Goal: Task Accomplishment & Management: Use online tool/utility

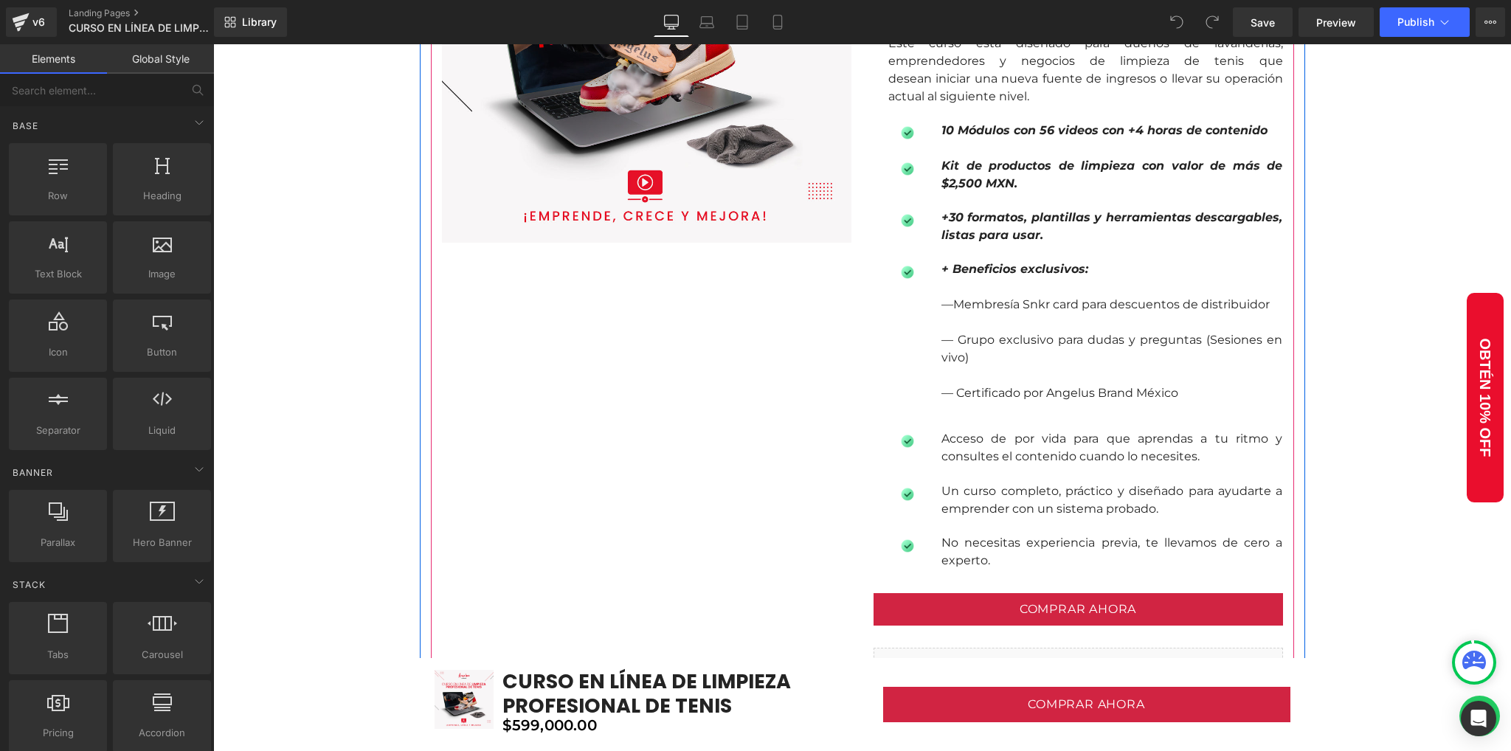
scroll to position [1279, 0]
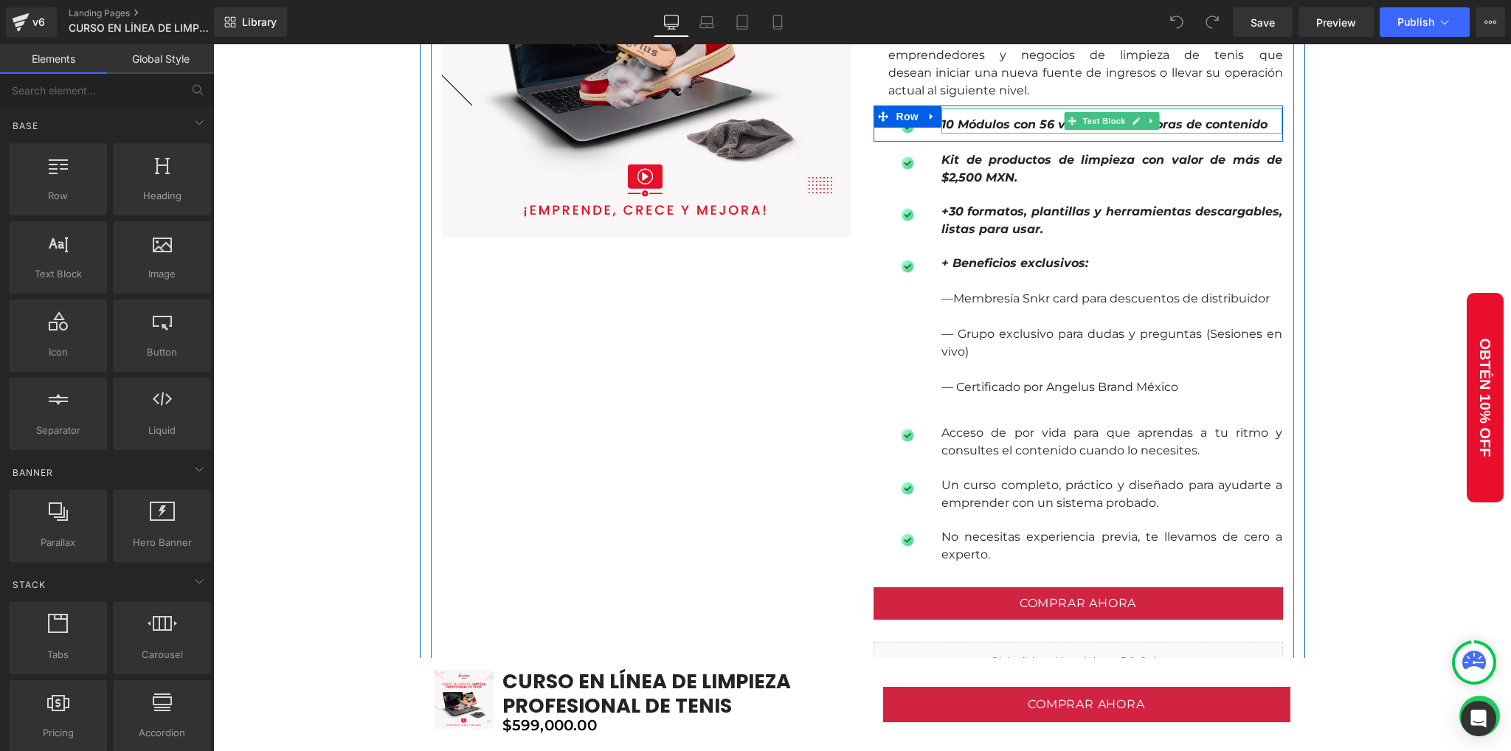
click at [1021, 122] on strong "10 Módulos con 56 videos con +4 horas de contenido" at bounding box center [1104, 124] width 326 height 14
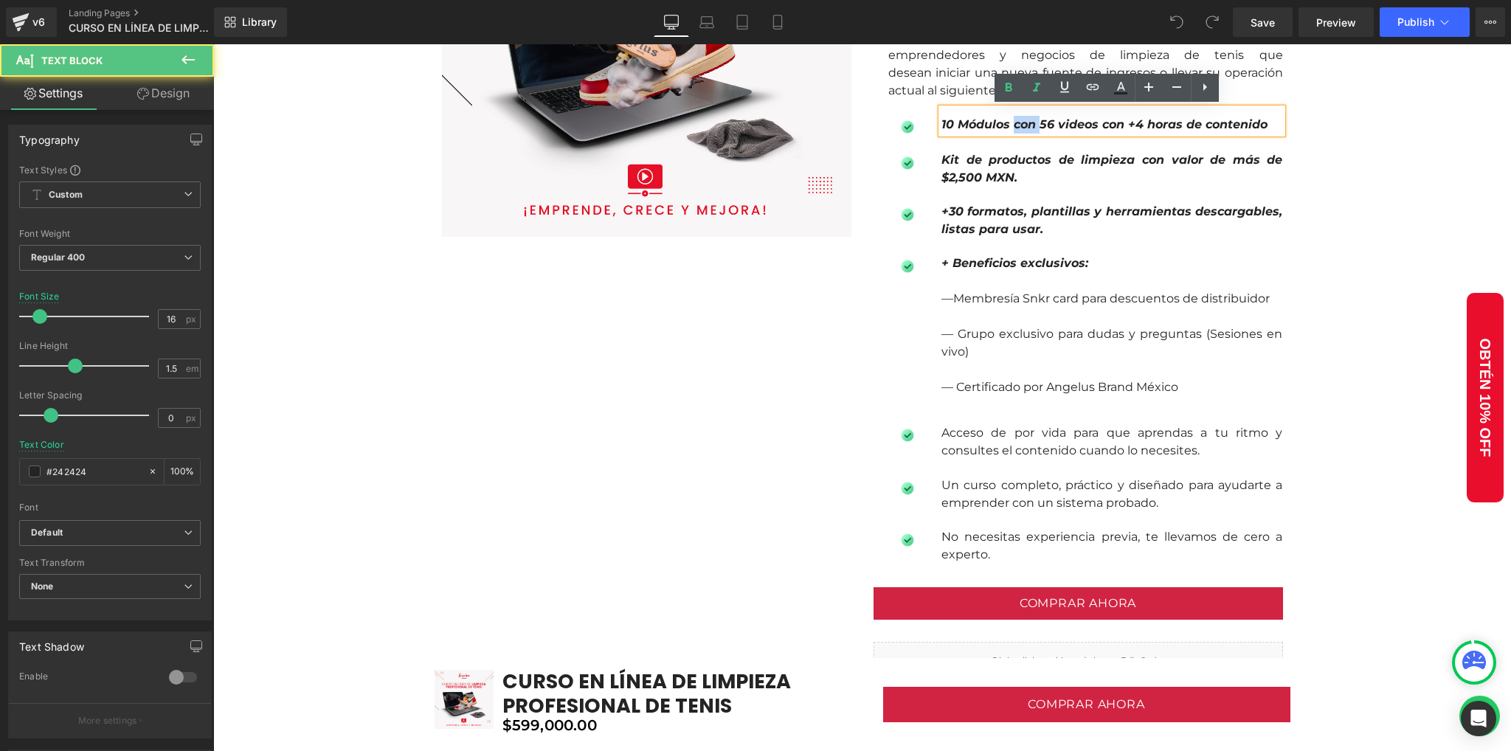
click at [1021, 122] on strong "10 Módulos con 56 videos con +4 horas de contenido" at bounding box center [1104, 124] width 326 height 14
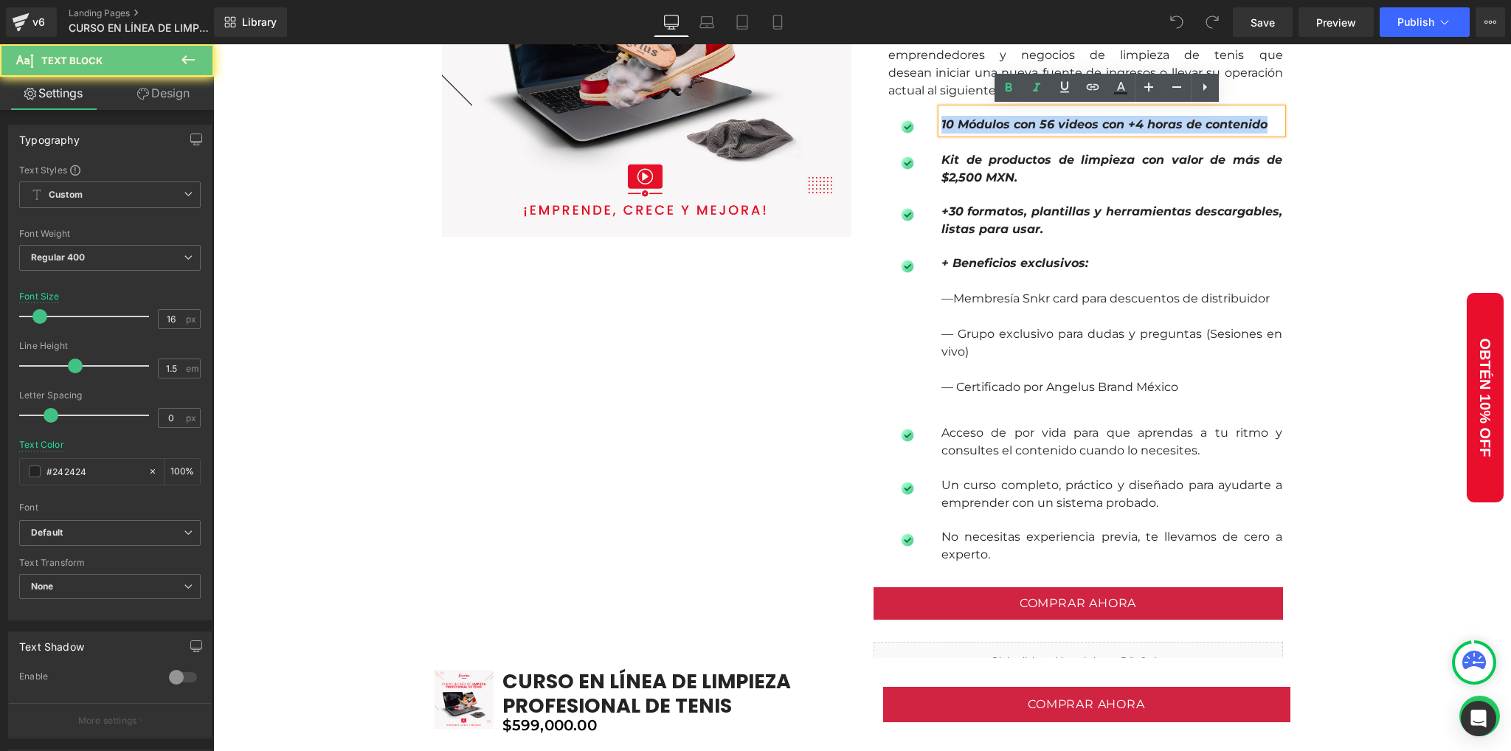
click at [1021, 122] on strong "10 Módulos con 56 videos con +4 horas de contenido" at bounding box center [1104, 124] width 326 height 14
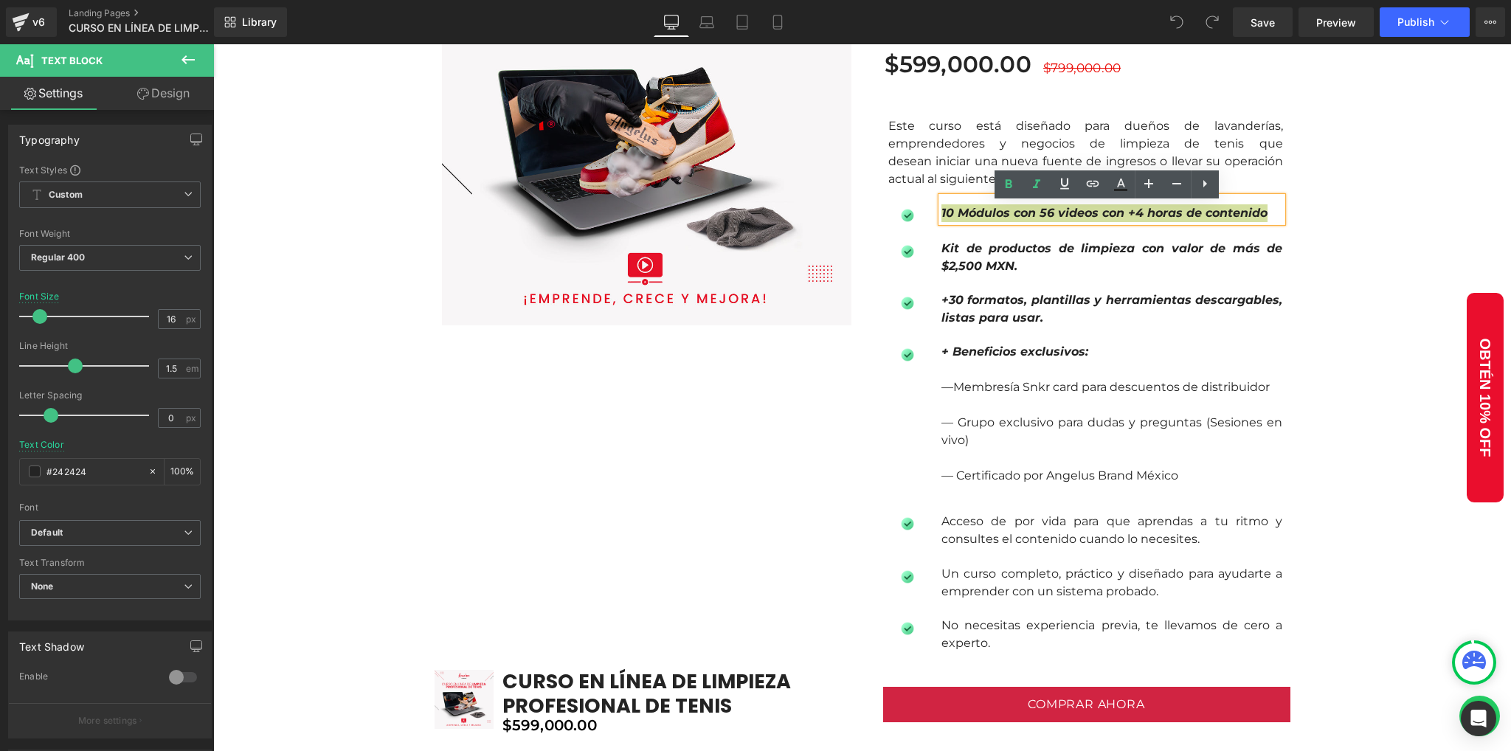
scroll to position [1180, 0]
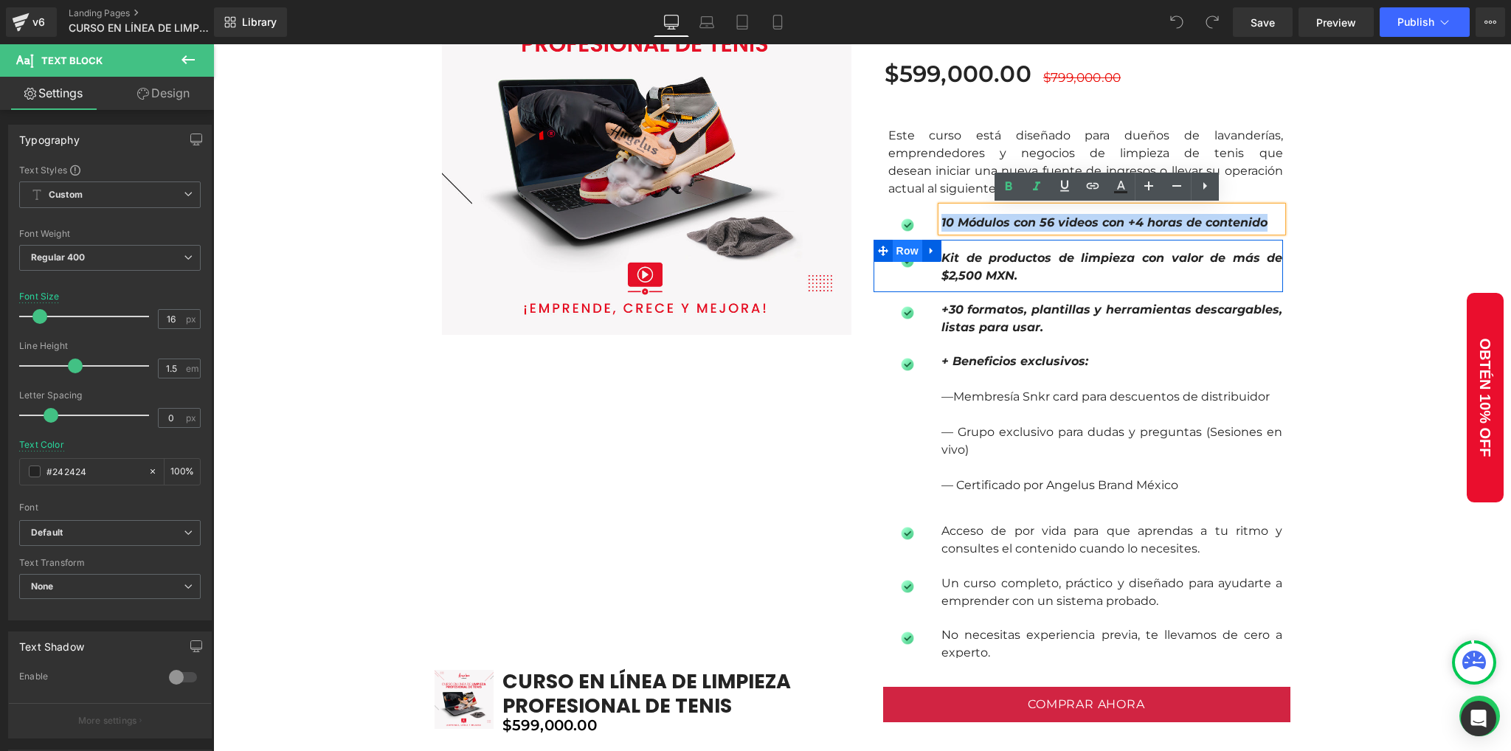
click at [894, 254] on span "Row" at bounding box center [908, 251] width 30 height 22
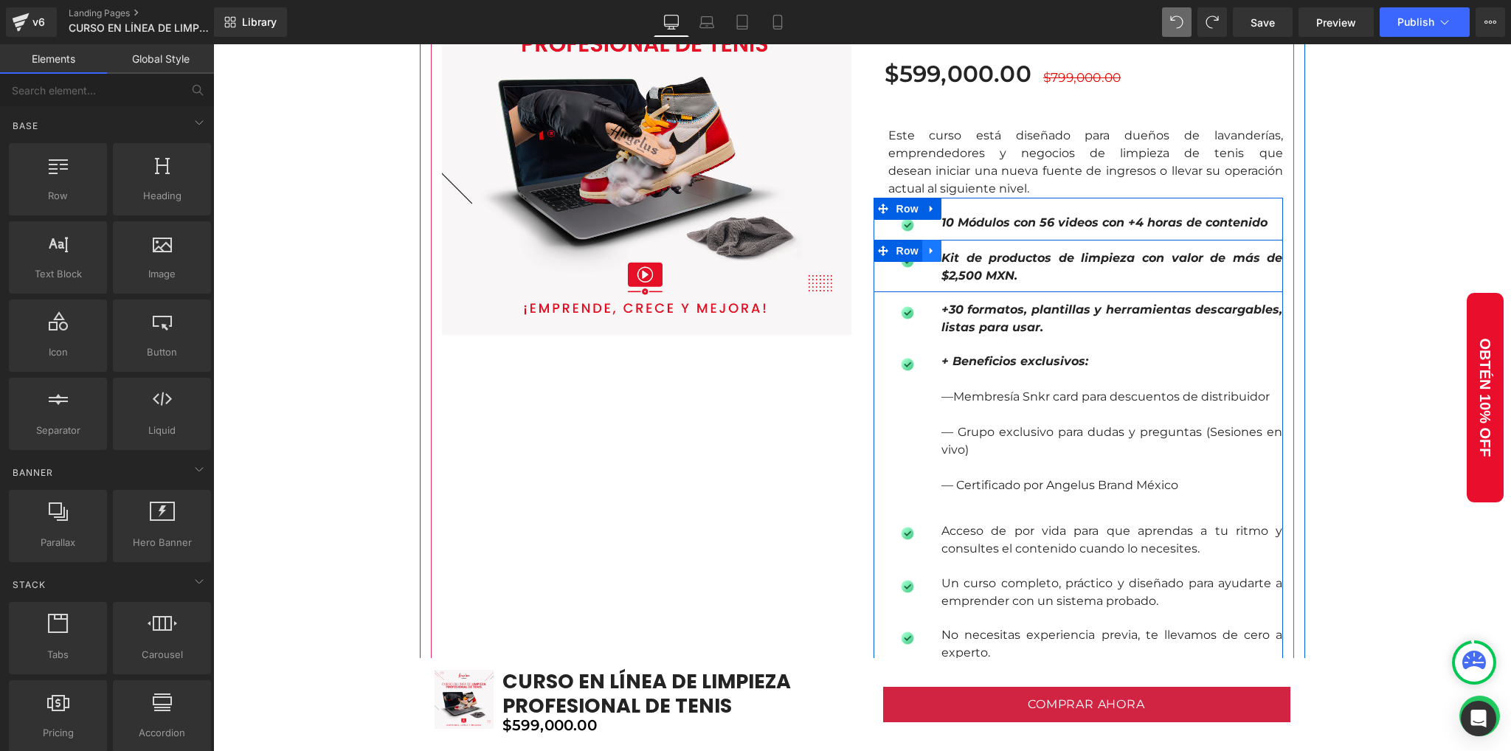
click at [930, 252] on icon at bounding box center [931, 250] width 3 height 7
click at [965, 253] on icon at bounding box center [970, 251] width 10 height 10
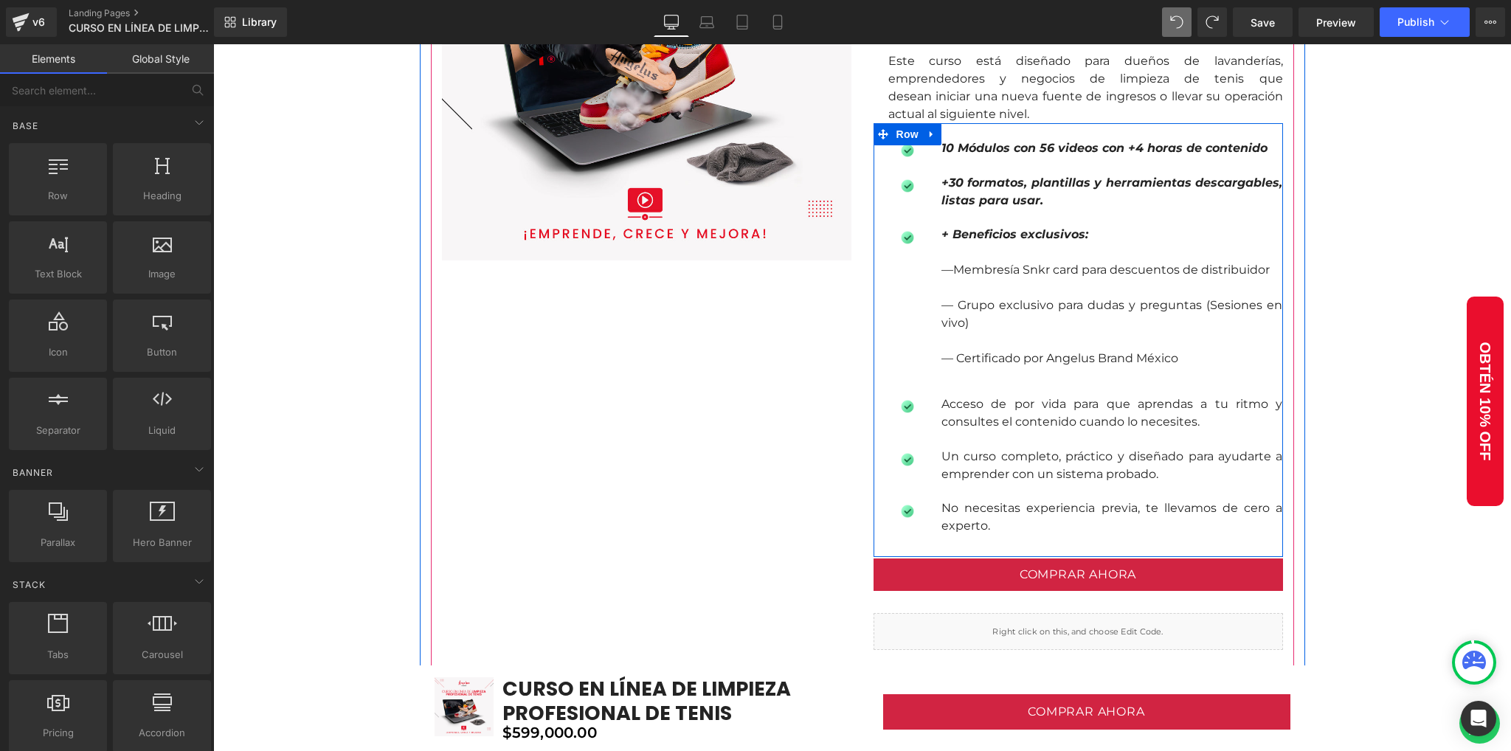
scroll to position [1106, 0]
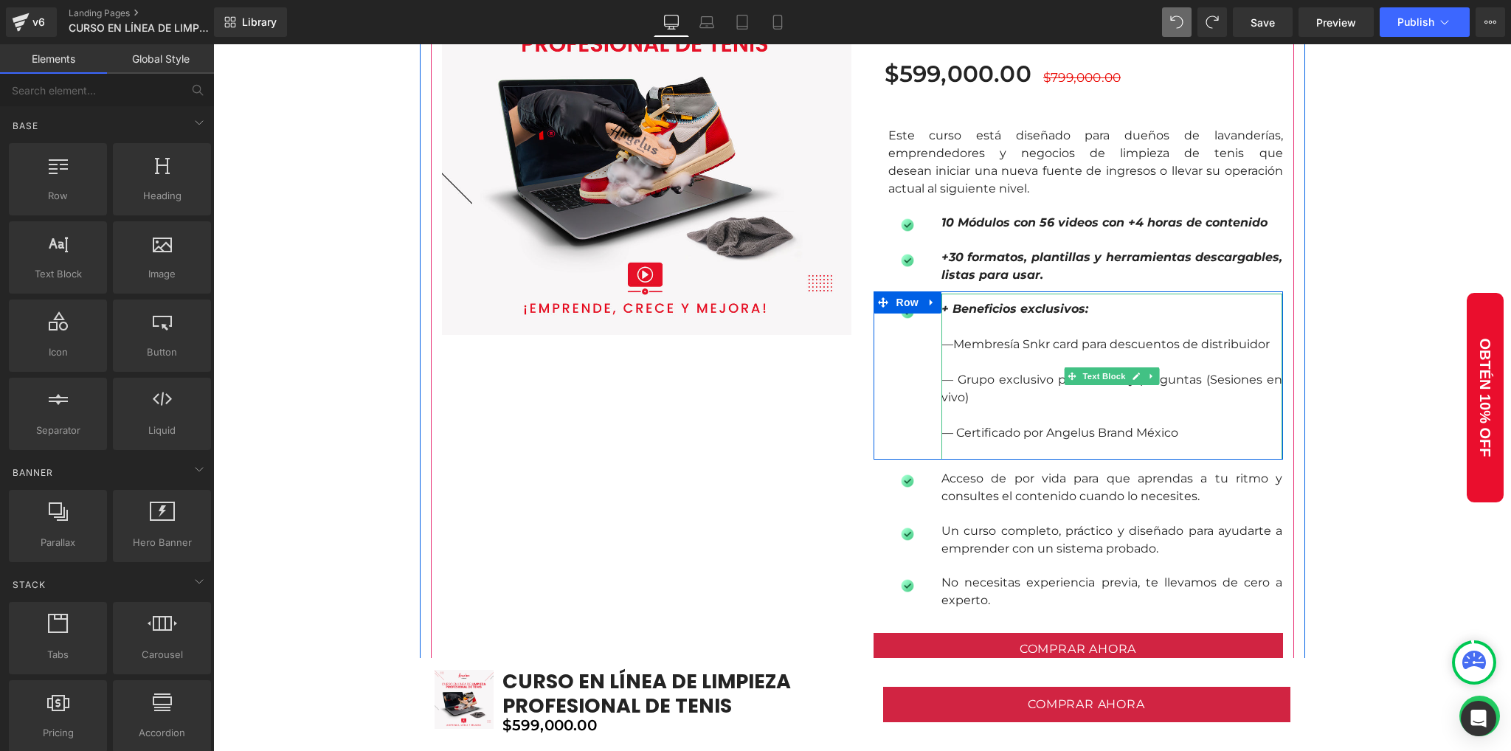
click at [1260, 345] on p "—Membresía Snkr card para descuentos de distribuidor" at bounding box center [1111, 345] width 341 height 18
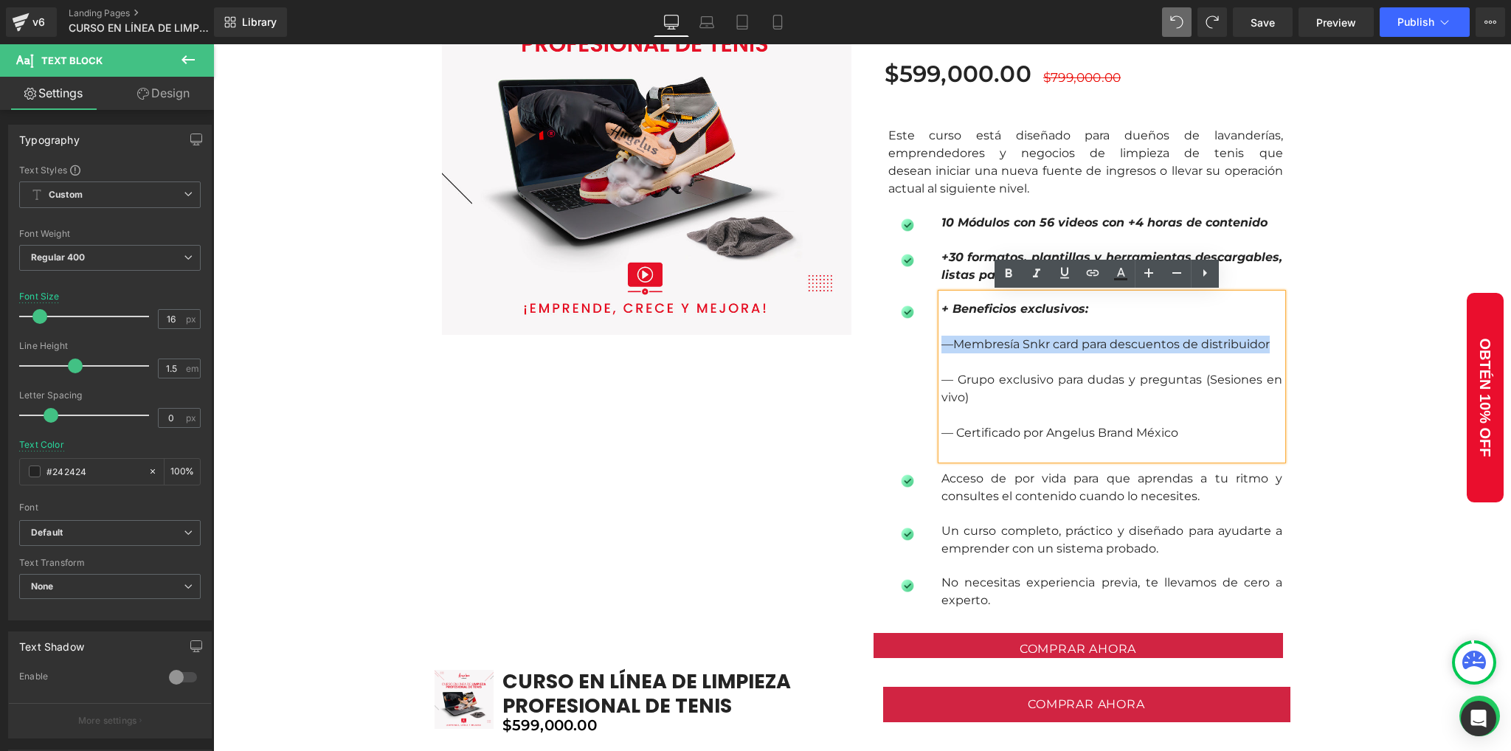
drag, startPoint x: 1264, startPoint y: 343, endPoint x: 938, endPoint y: 336, distance: 325.4
click at [941, 336] on p "—Membresía Snkr card para descuentos de distribuidor" at bounding box center [1111, 345] width 341 height 18
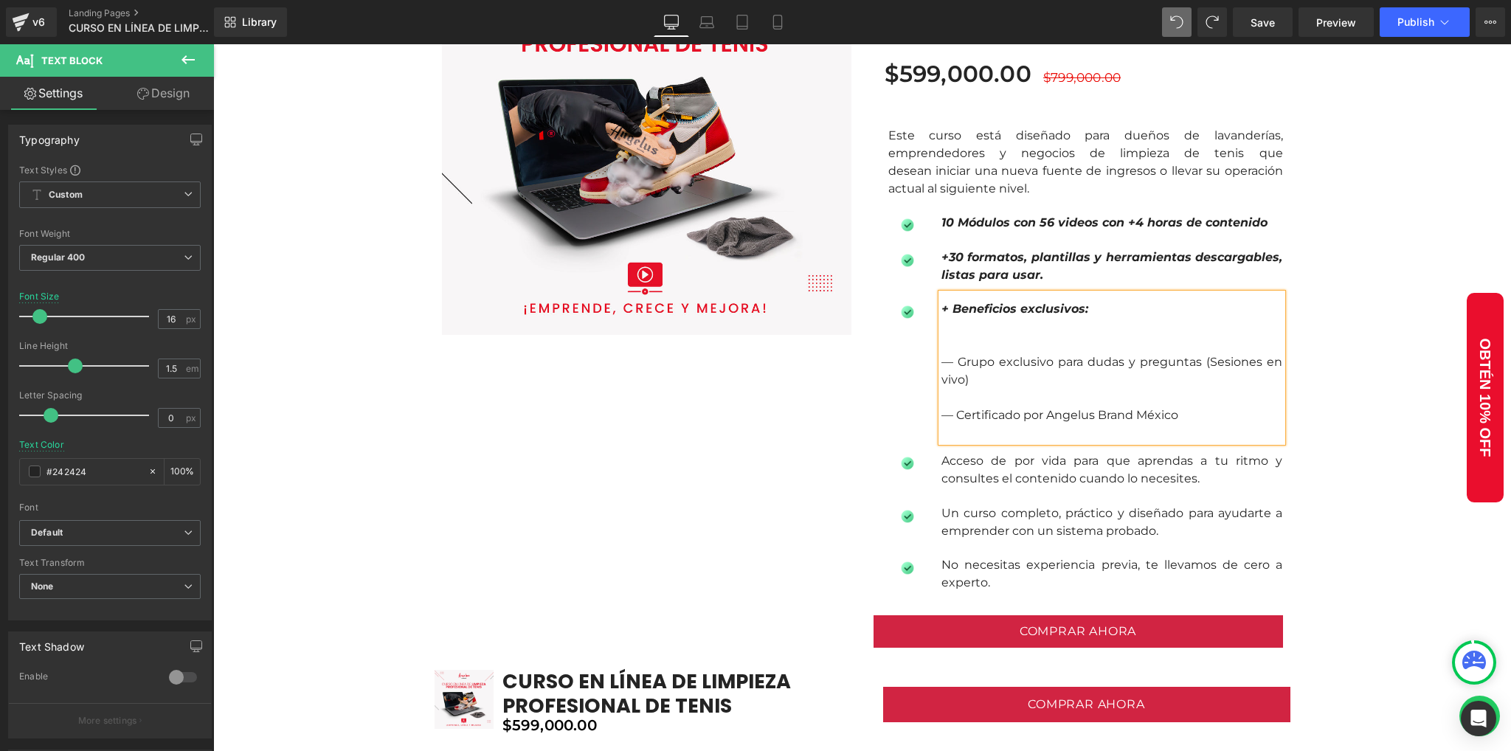
click at [941, 351] on p at bounding box center [1111, 345] width 341 height 18
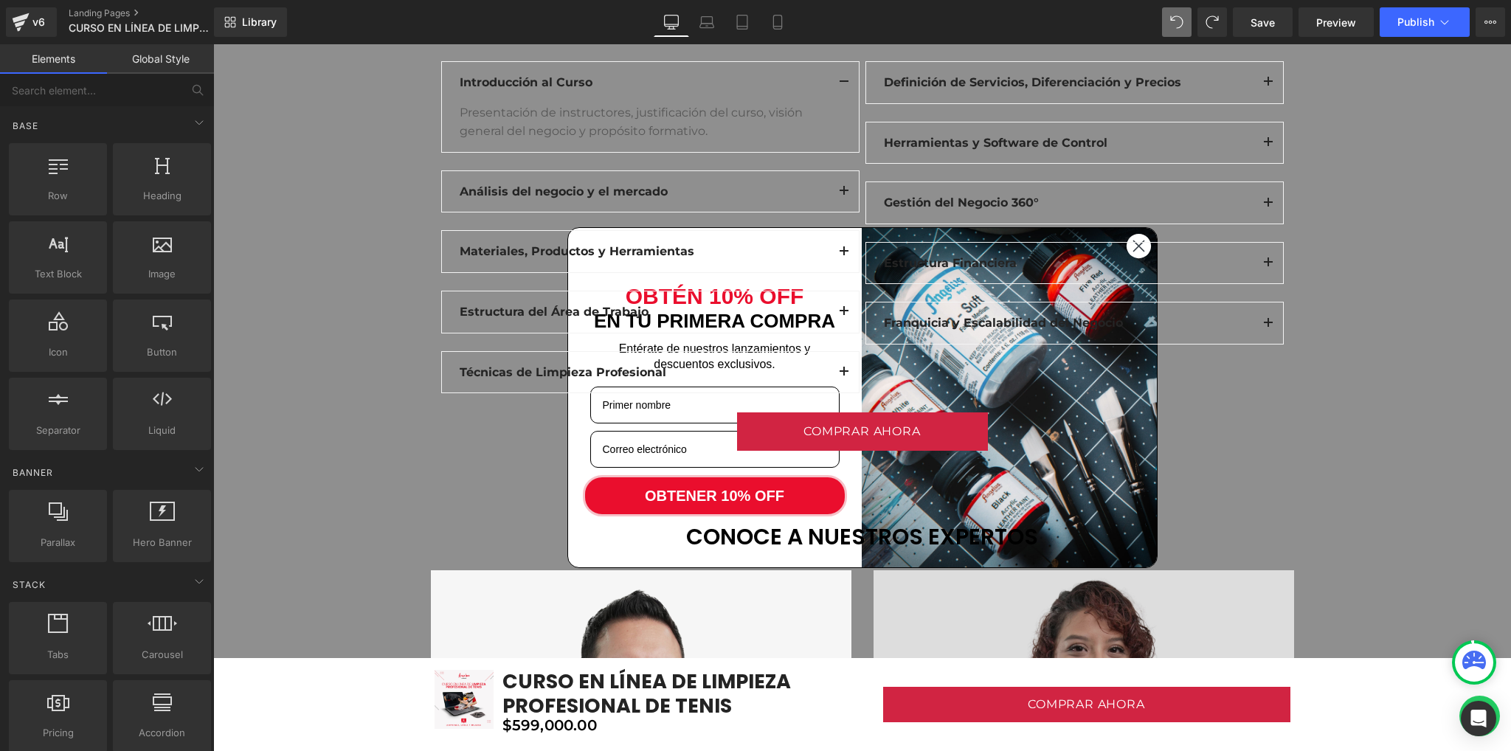
scroll to position [2381, 0]
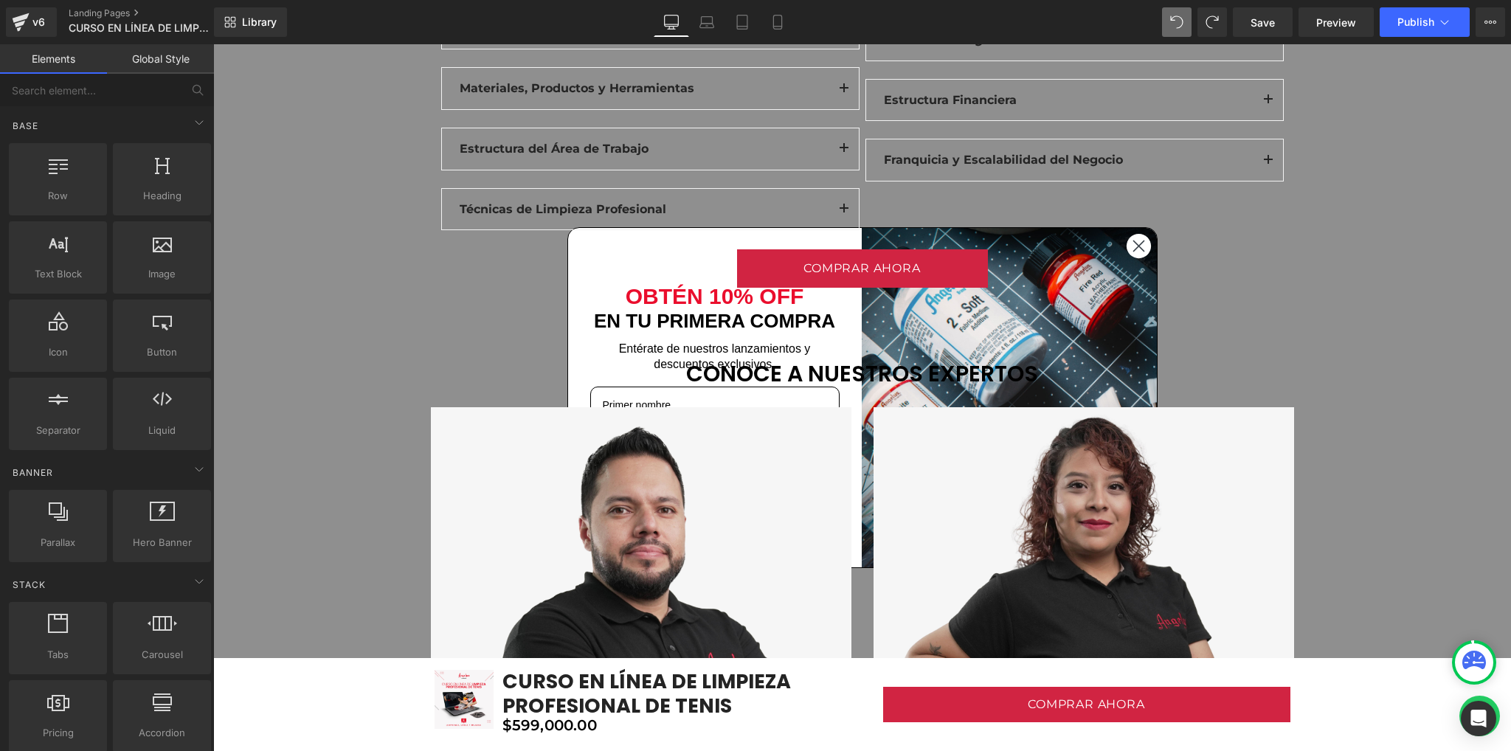
click at [1138, 248] on div "COMPRAR AHORA (P) Cart Button Product Row" at bounding box center [862, 279] width 885 height 63
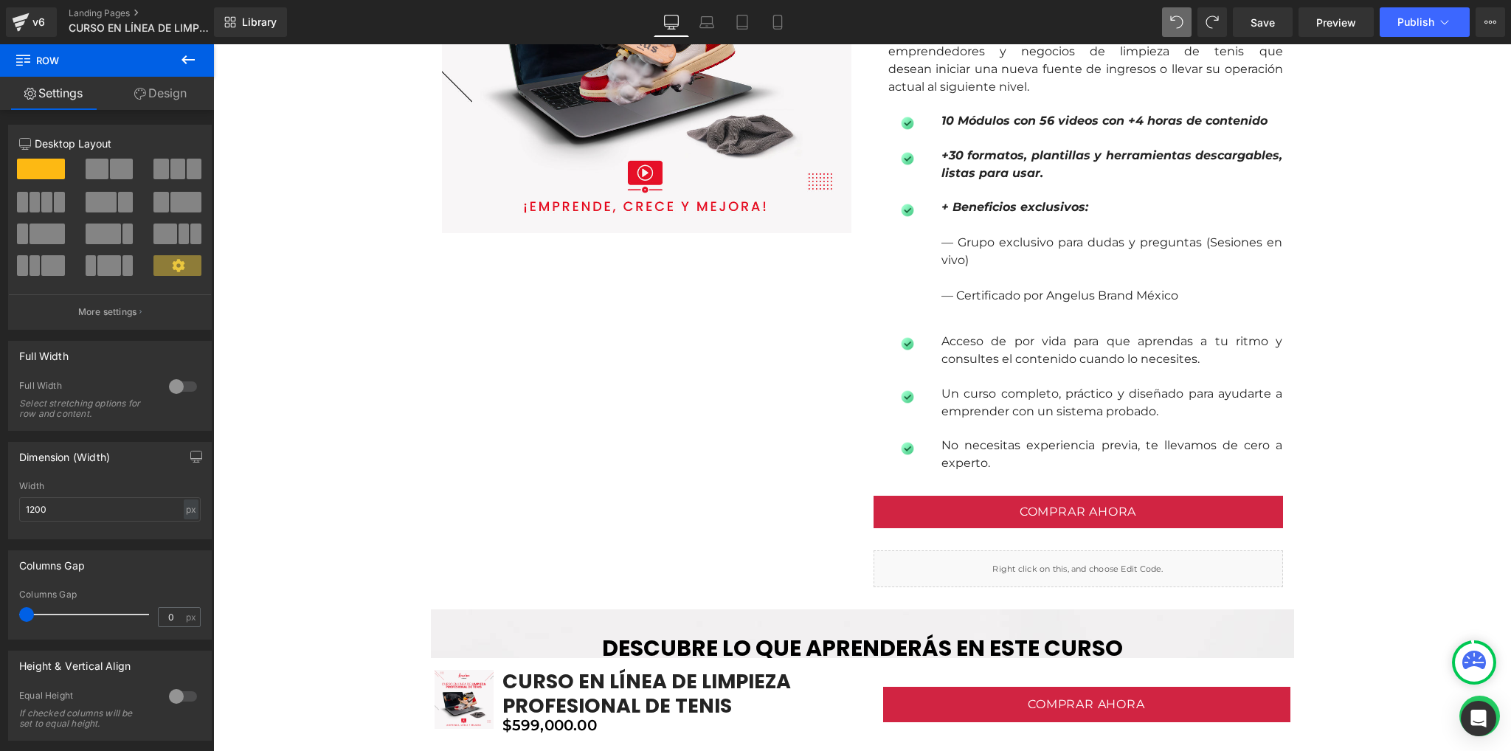
scroll to position [1201, 0]
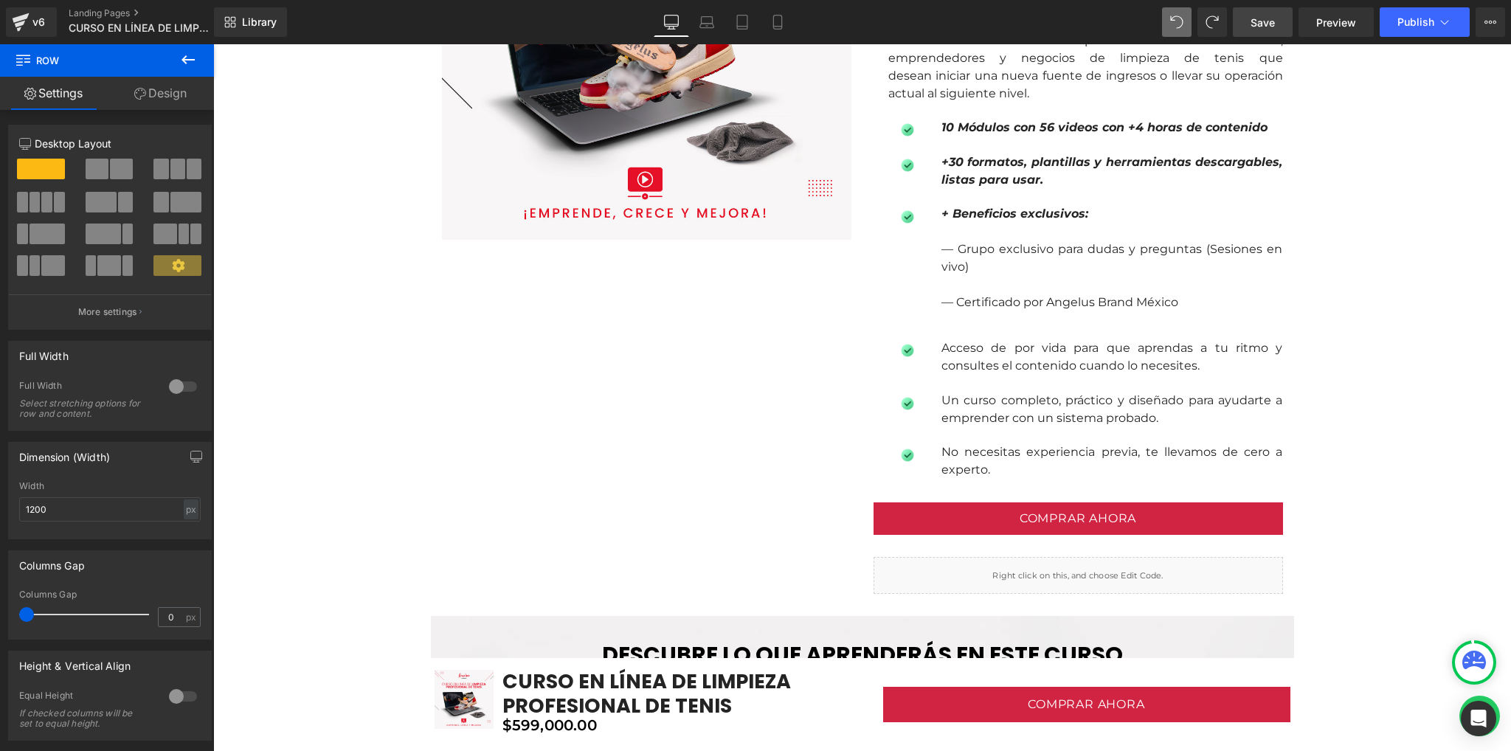
click at [1253, 27] on span "Save" at bounding box center [1262, 22] width 24 height 15
click at [1410, 25] on span "Publish" at bounding box center [1415, 22] width 37 height 12
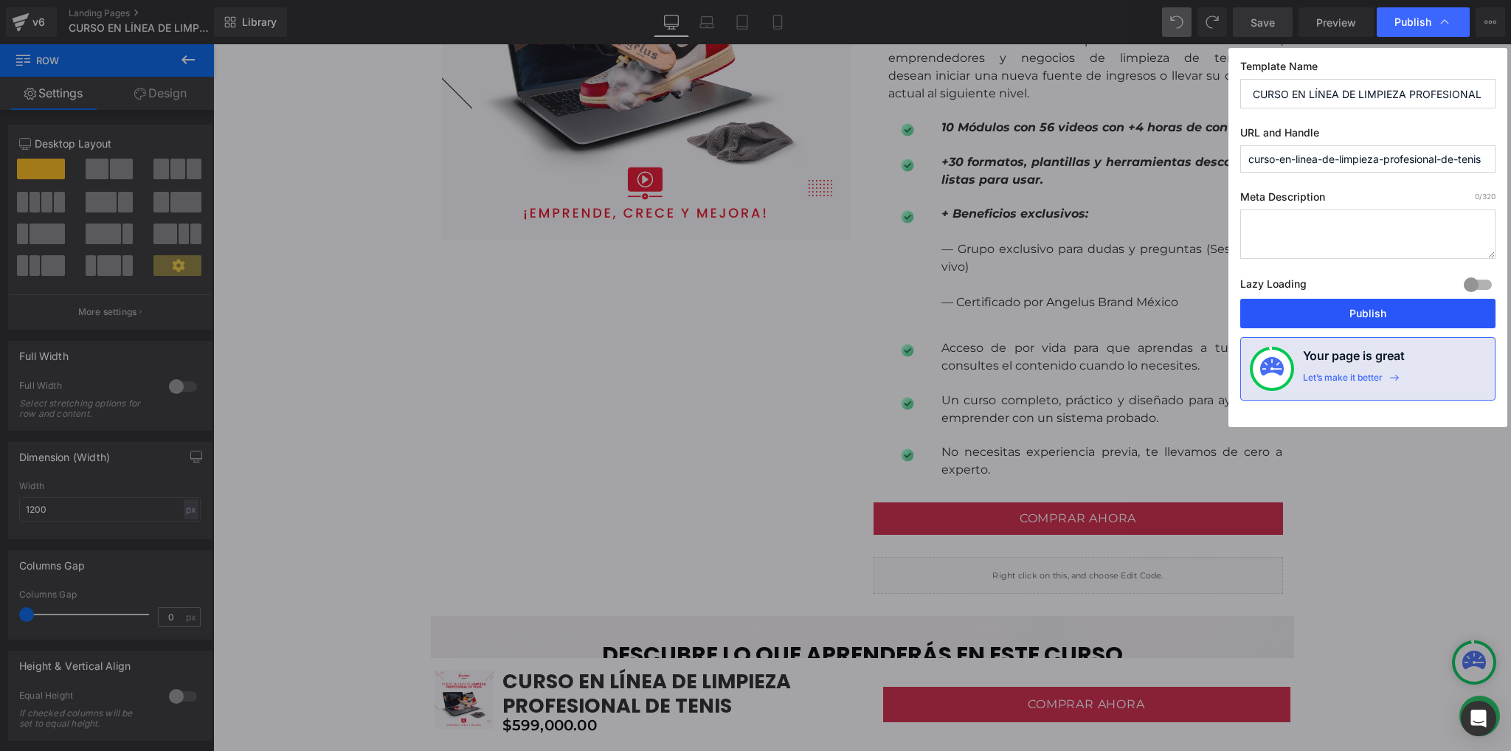
click at [1357, 319] on button "Publish" at bounding box center [1367, 314] width 255 height 30
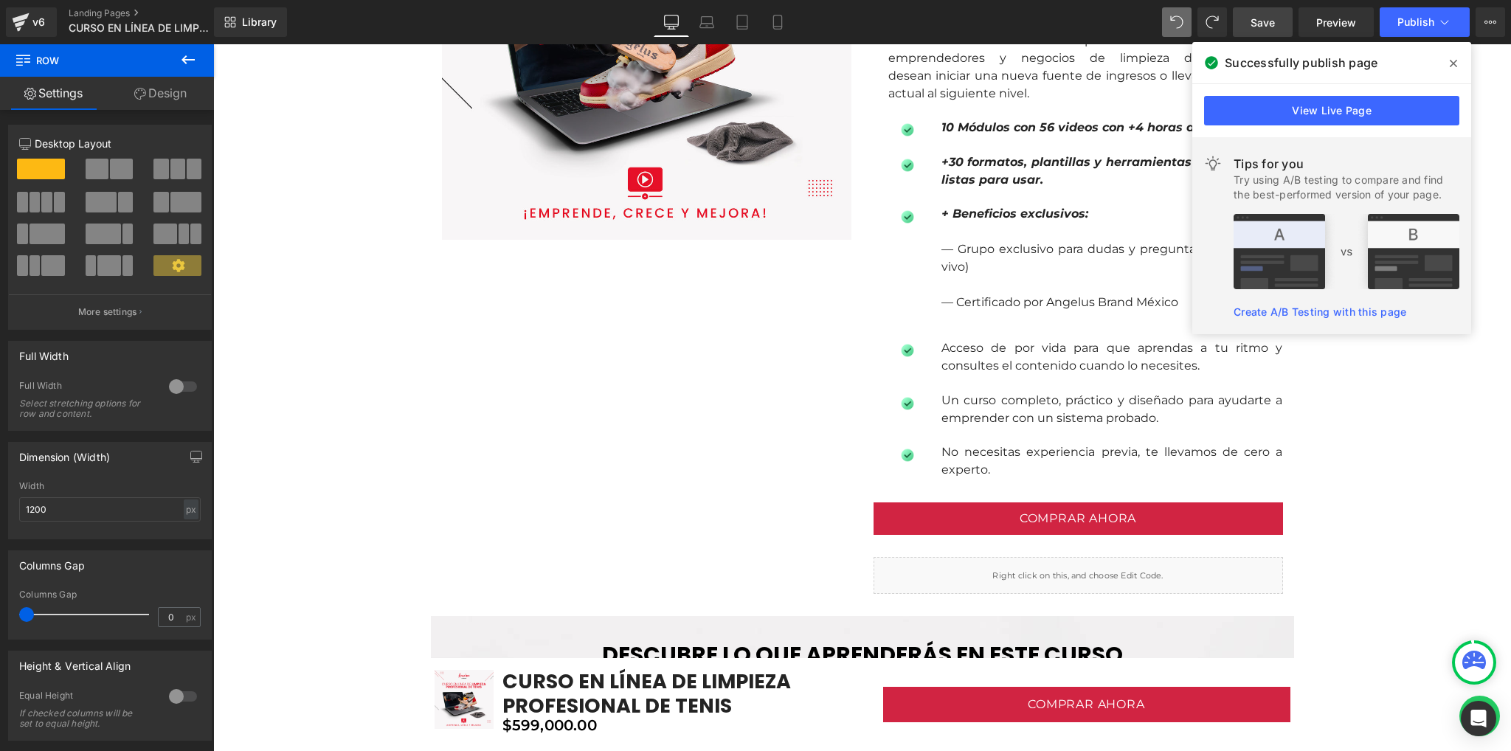
click at [1455, 65] on icon at bounding box center [1453, 63] width 7 height 7
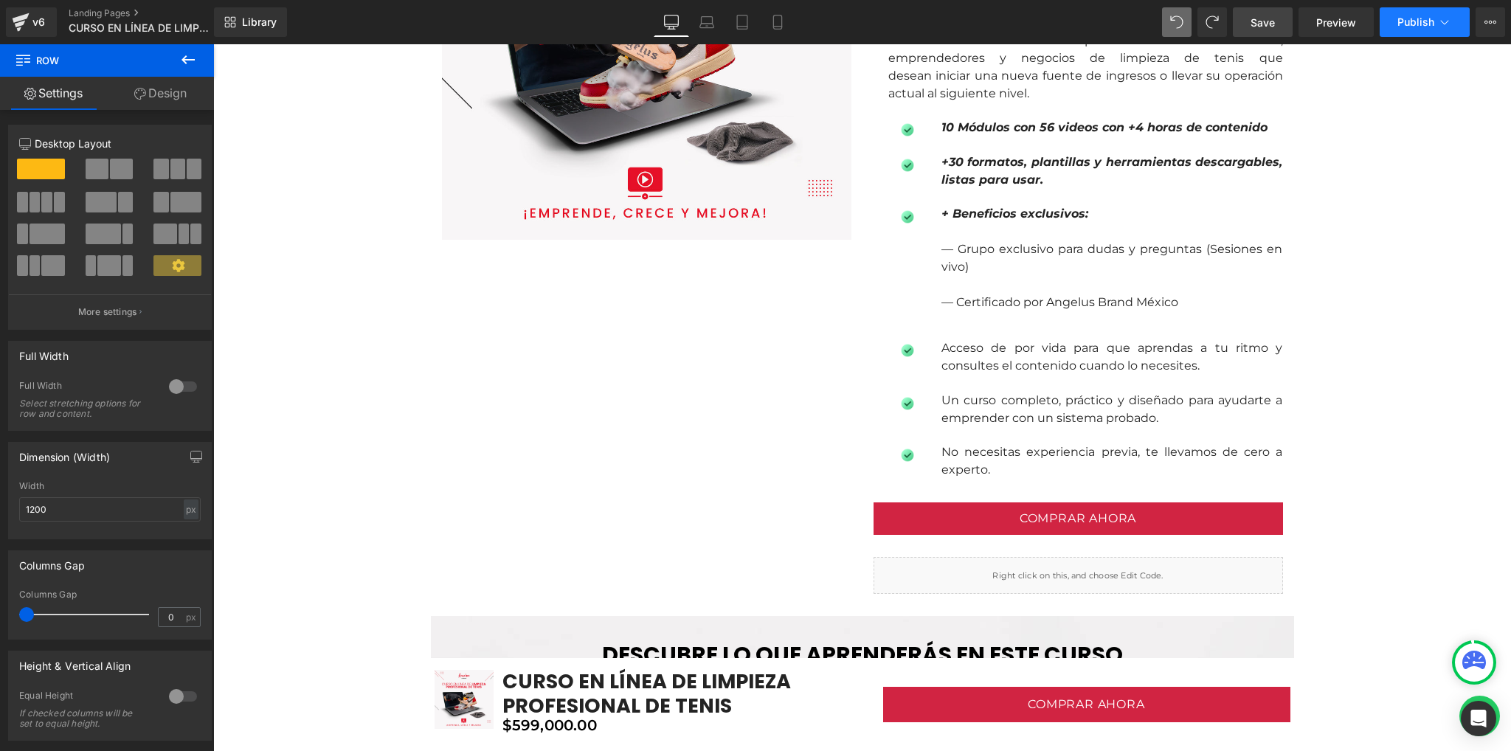
click at [1403, 18] on span "Publish" at bounding box center [1415, 22] width 37 height 12
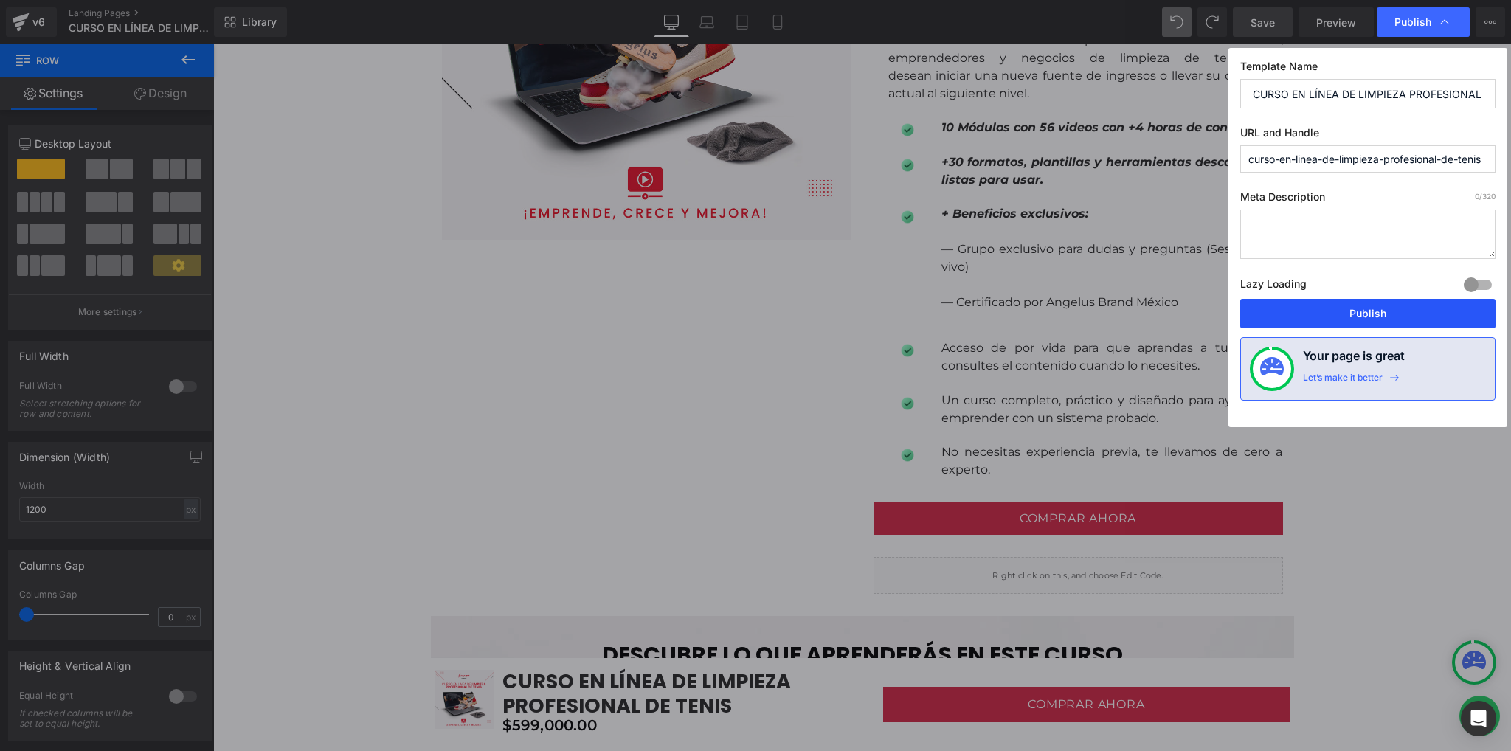
drag, startPoint x: 1360, startPoint y: 314, endPoint x: 1130, endPoint y: 254, distance: 238.7
click at [1360, 314] on button "Publish" at bounding box center [1367, 314] width 255 height 30
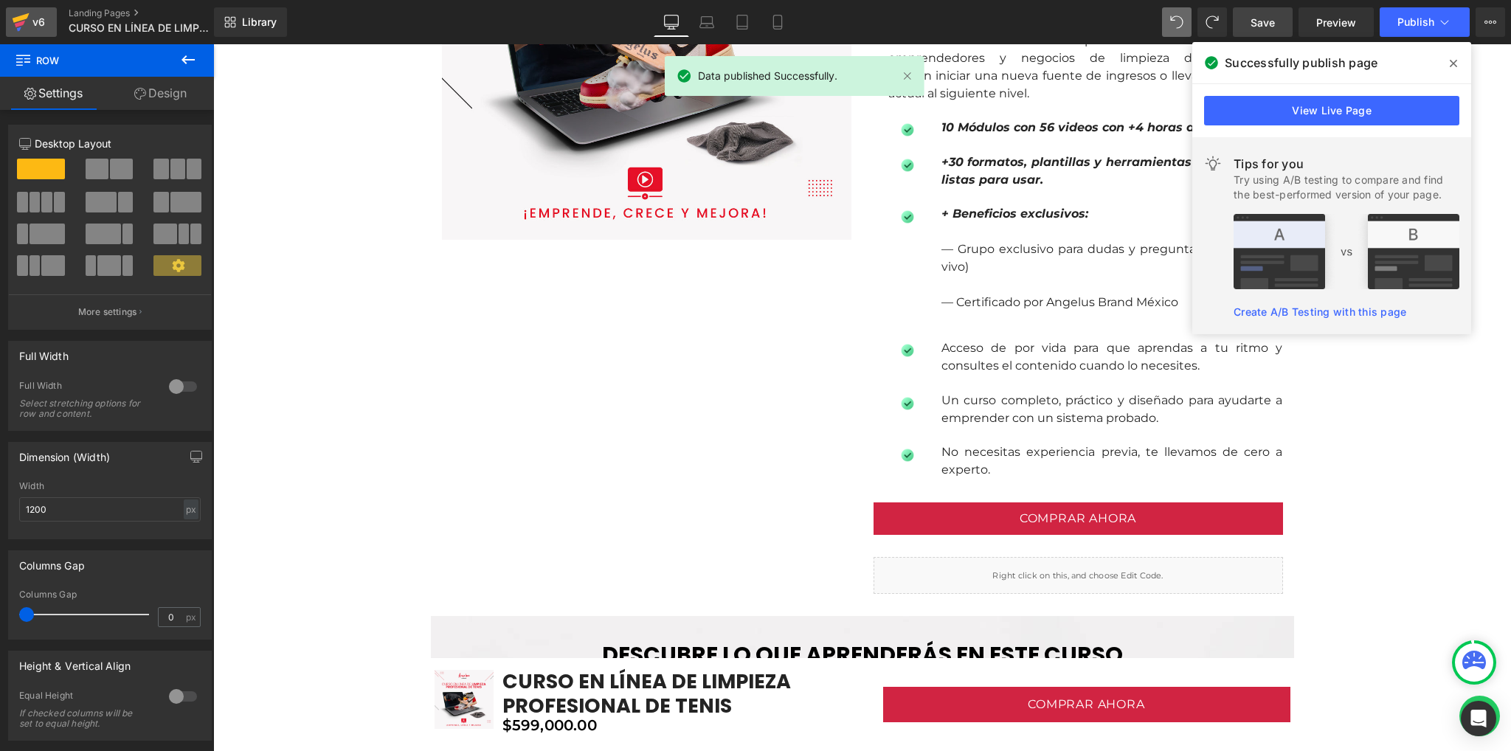
click at [30, 24] on div "v6" at bounding box center [39, 22] width 18 height 19
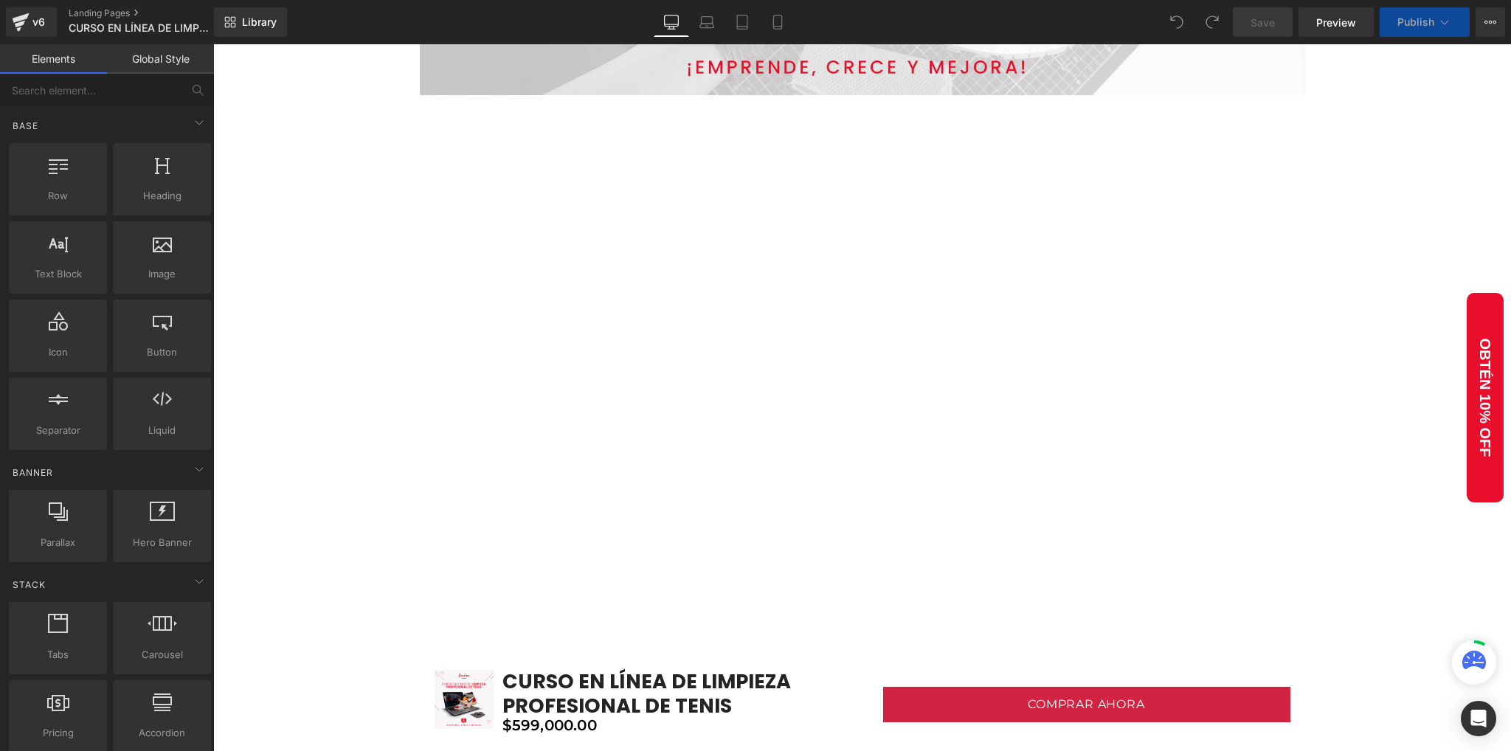
scroll to position [983, 0]
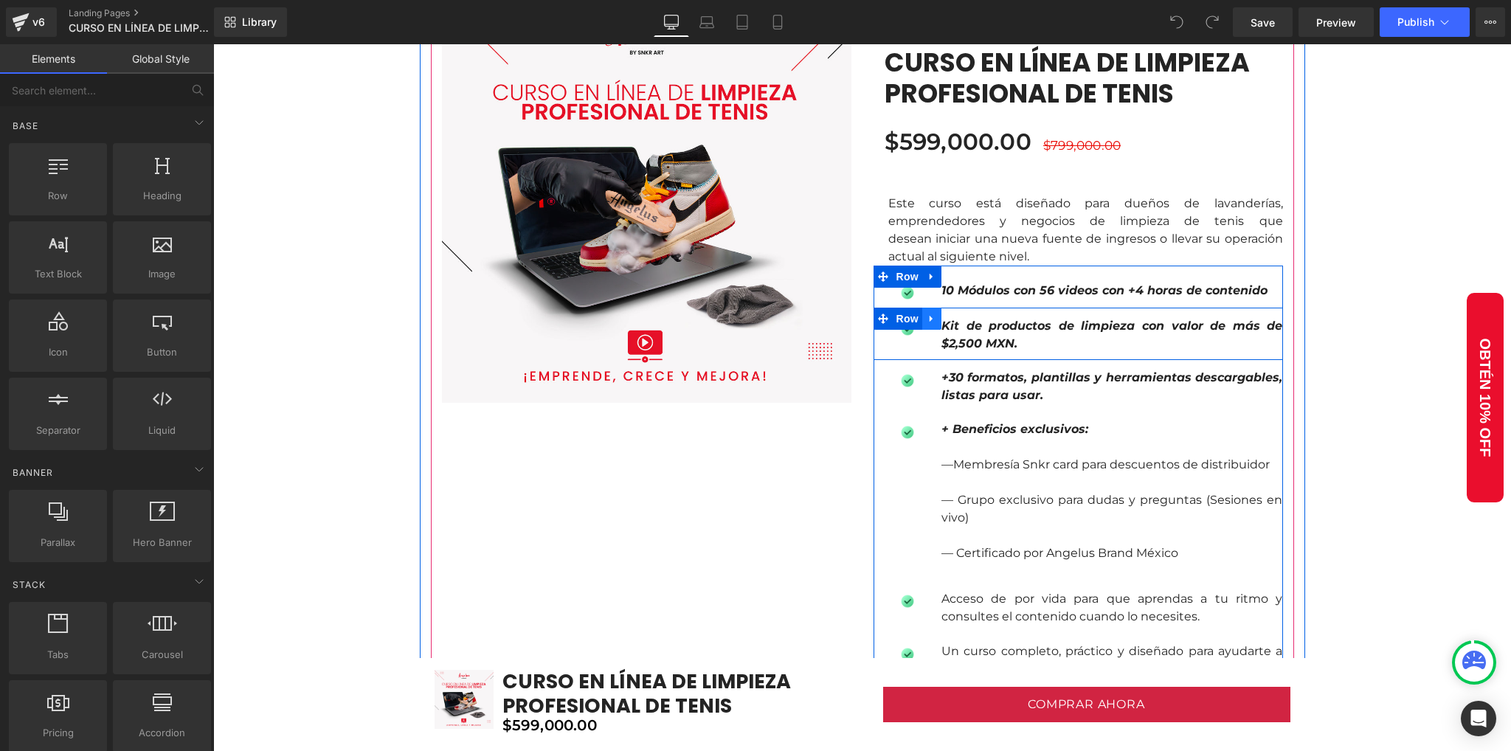
click at [927, 314] on icon at bounding box center [932, 318] width 10 height 11
click at [965, 318] on icon at bounding box center [970, 319] width 10 height 10
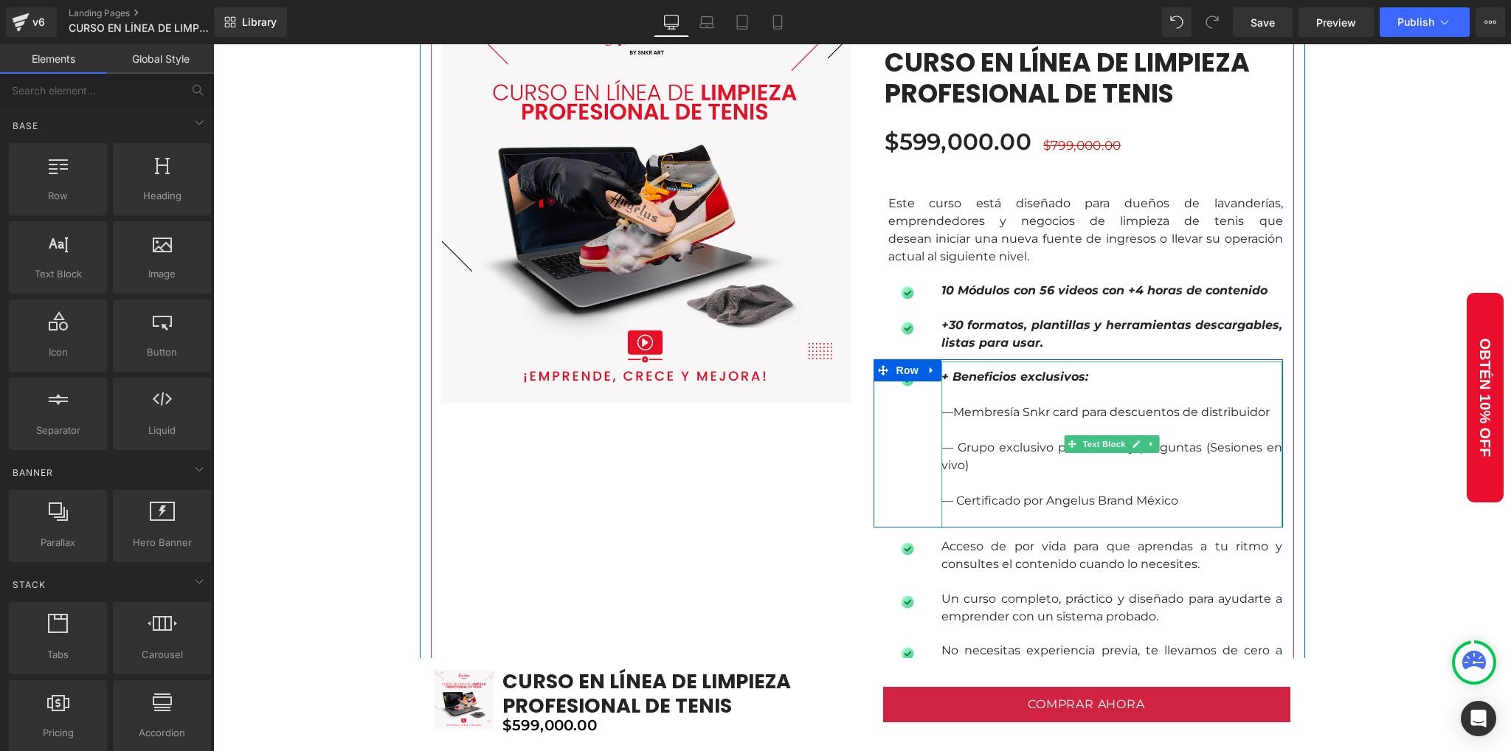
click at [984, 417] on p "—Membresía Snkr card para descuentos de distribuidor" at bounding box center [1111, 413] width 341 height 18
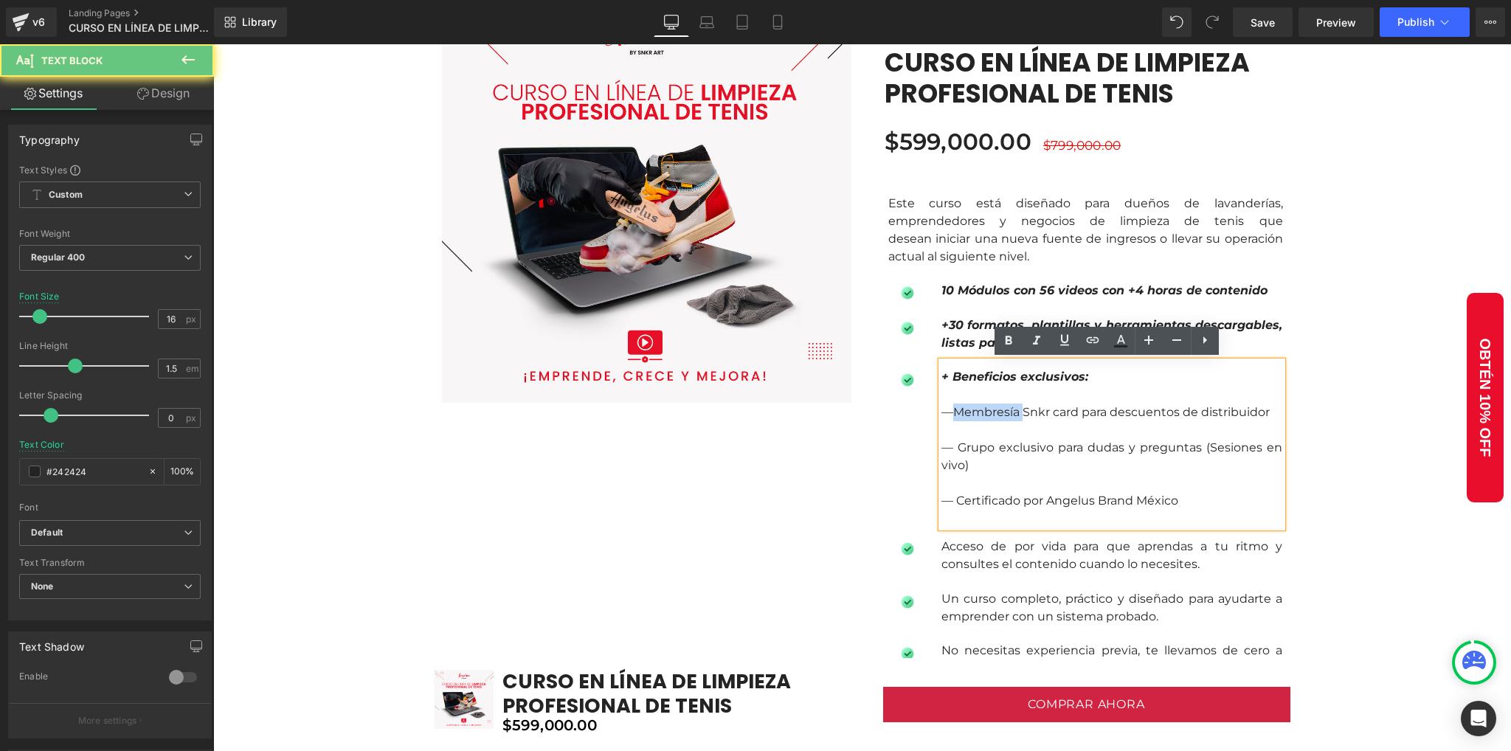
click at [984, 417] on p "—Membresía Snkr card para descuentos de distribuidor" at bounding box center [1111, 413] width 341 height 18
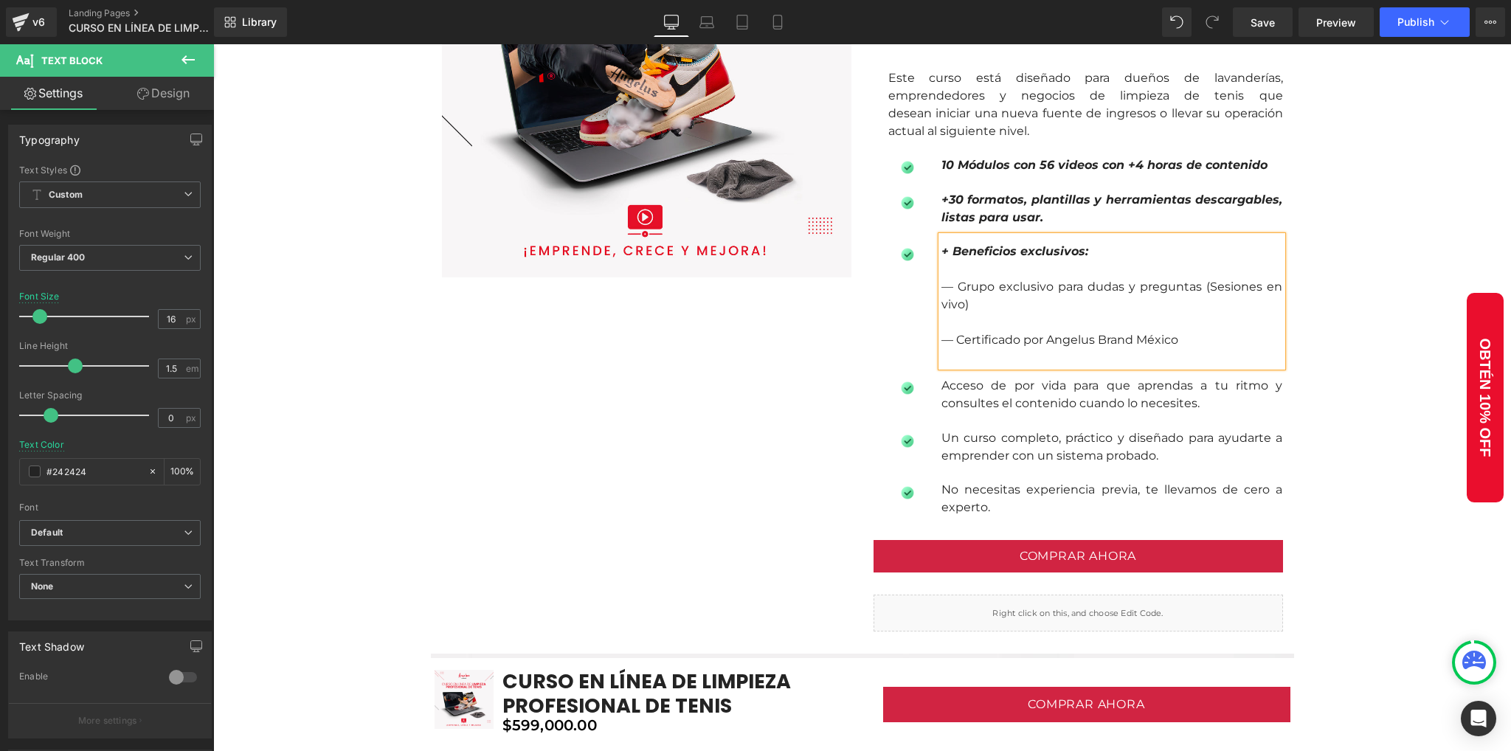
scroll to position [1180, 0]
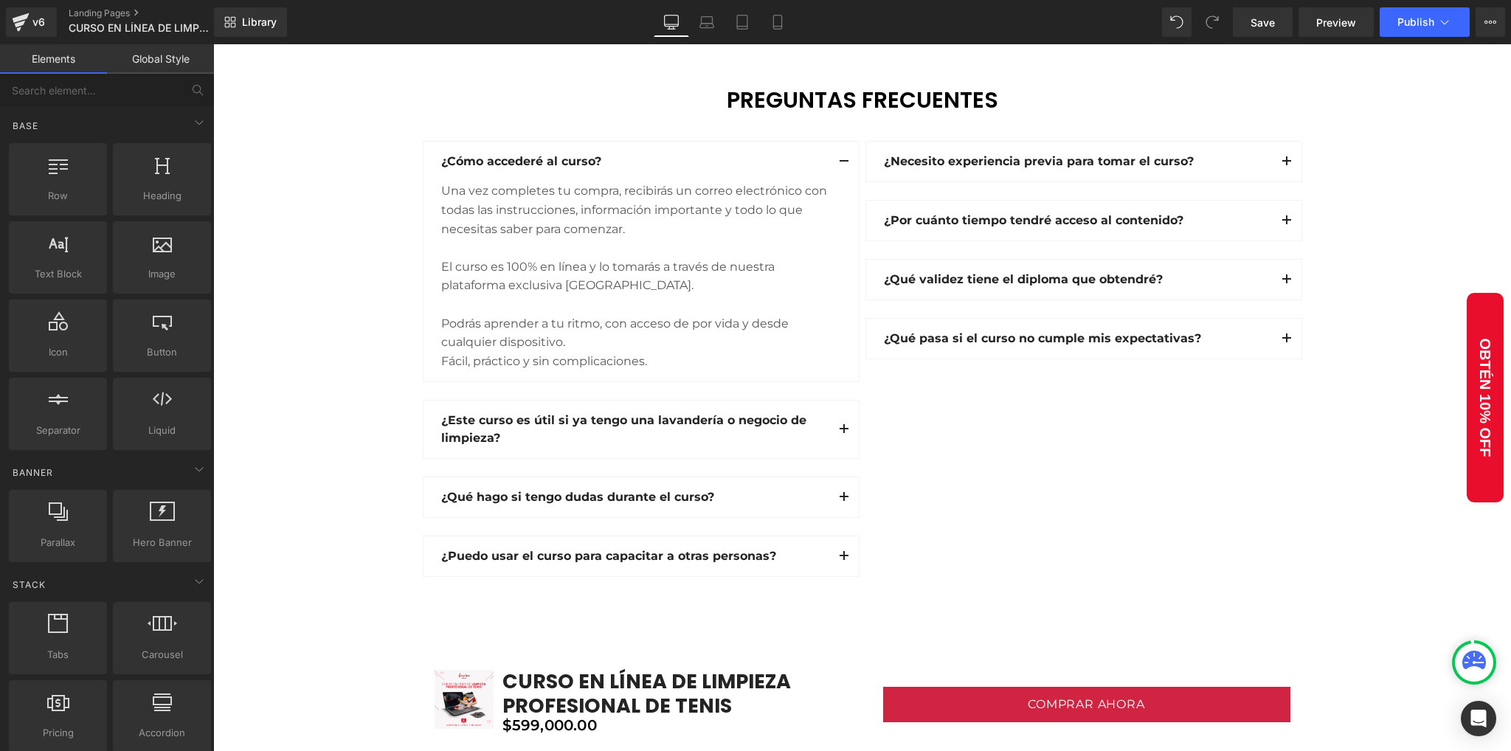
scroll to position [3934, 0]
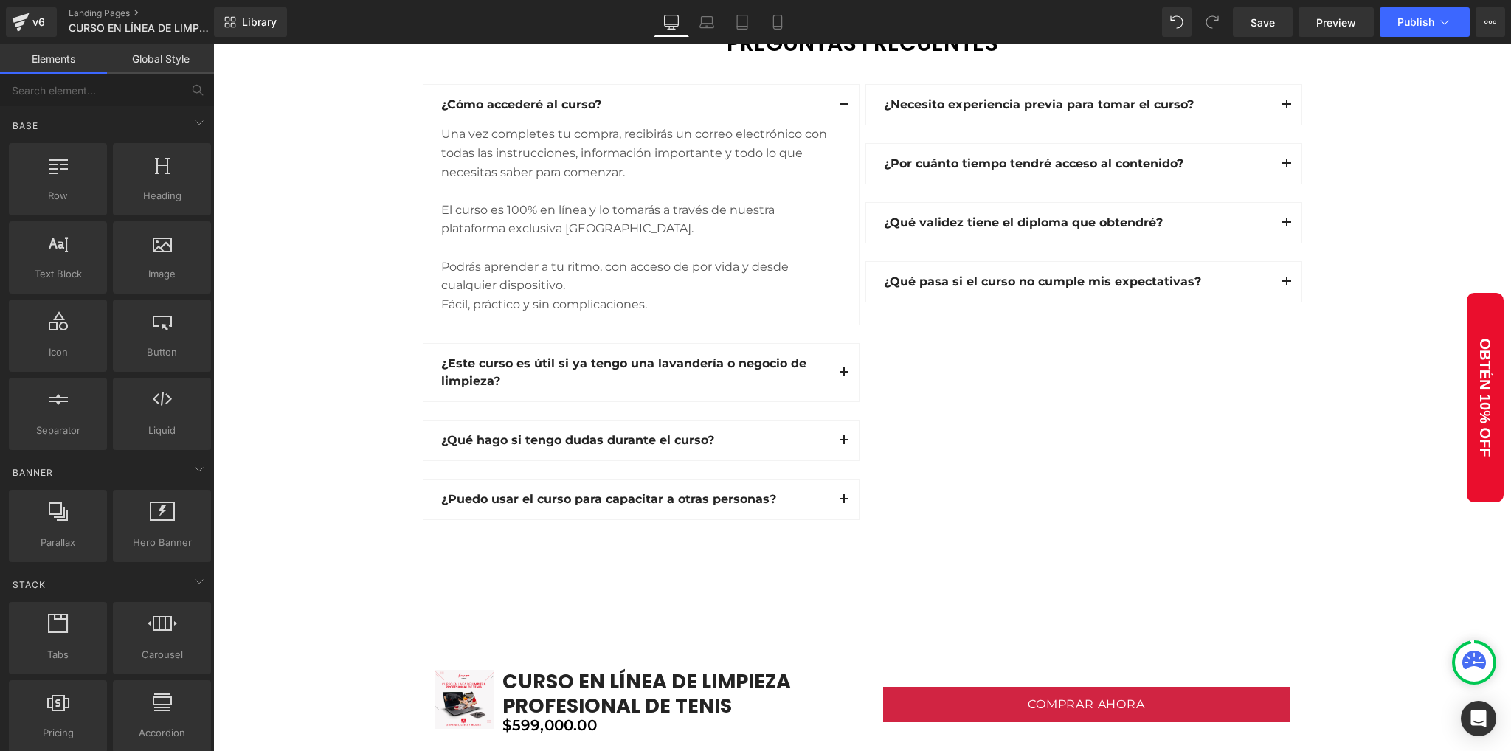
drag, startPoint x: 382, startPoint y: 450, endPoint x: 337, endPoint y: 457, distance: 45.6
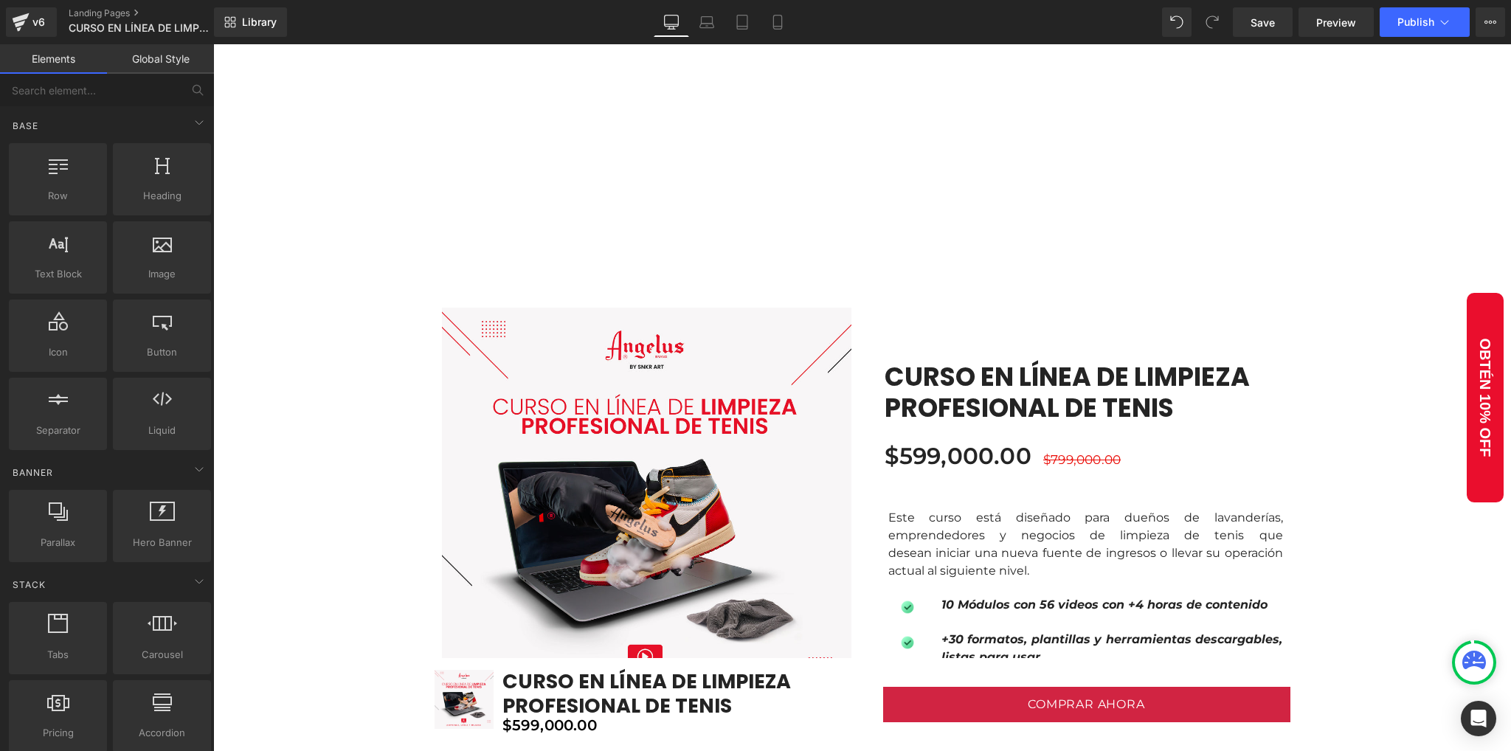
scroll to position [575, 0]
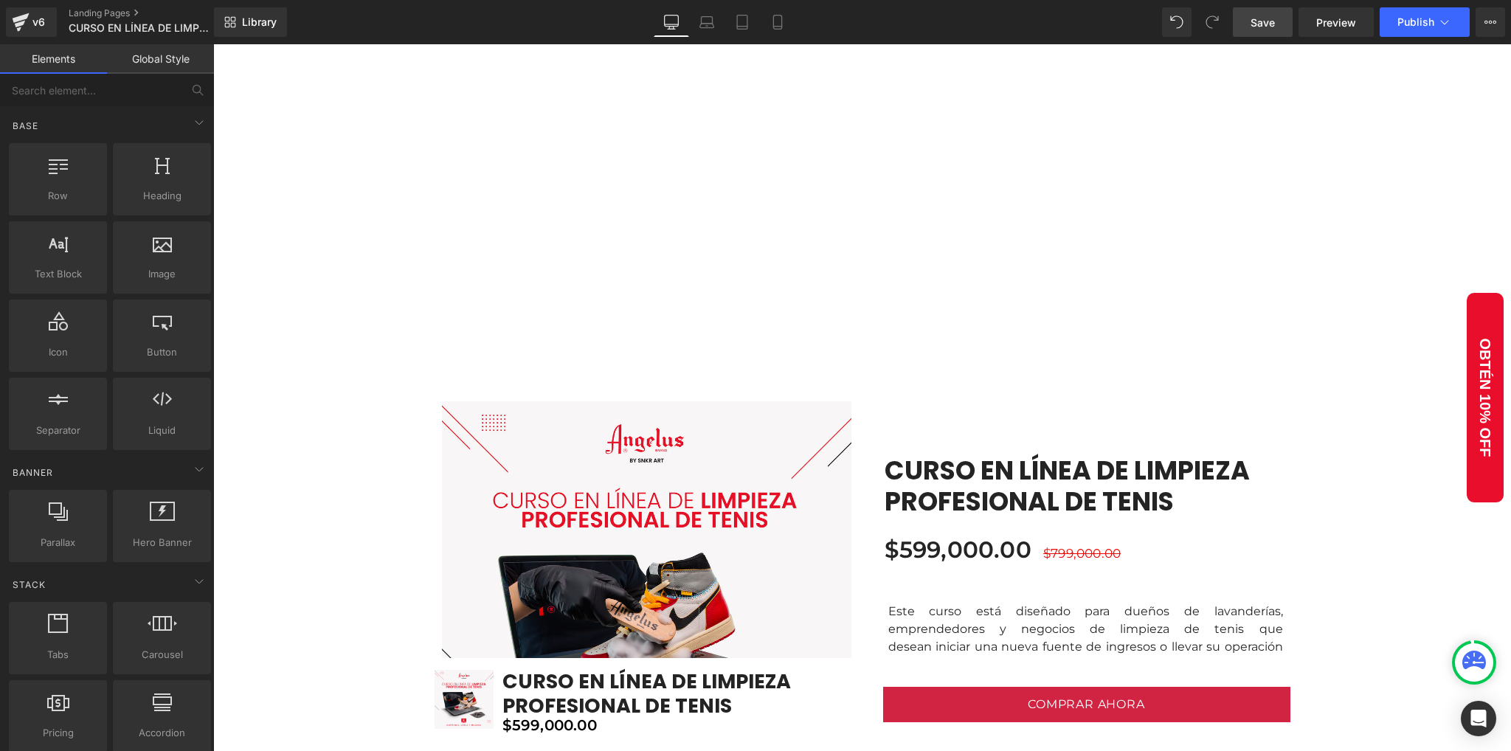
click at [1256, 32] on link "Save" at bounding box center [1263, 22] width 60 height 30
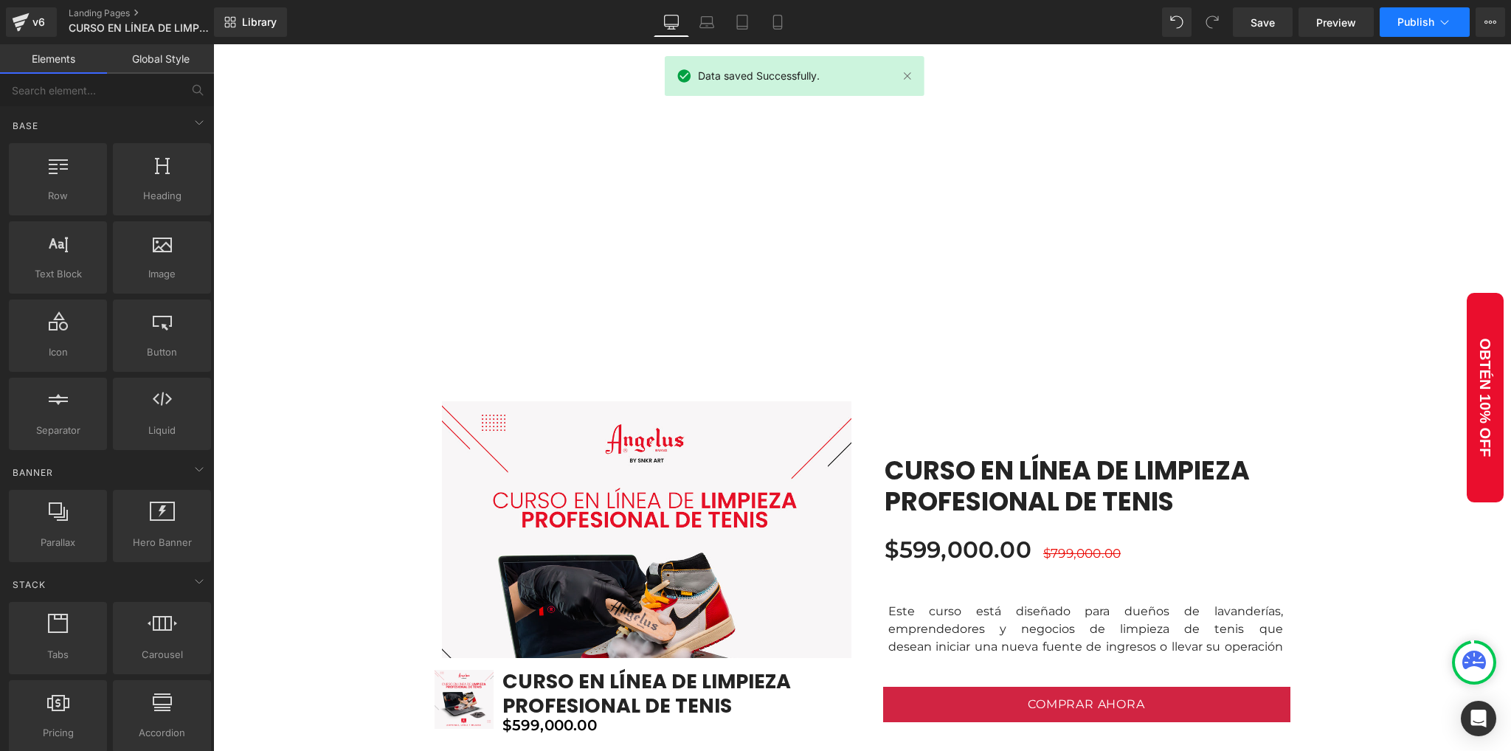
click at [1411, 19] on span "Publish" at bounding box center [1415, 22] width 37 height 12
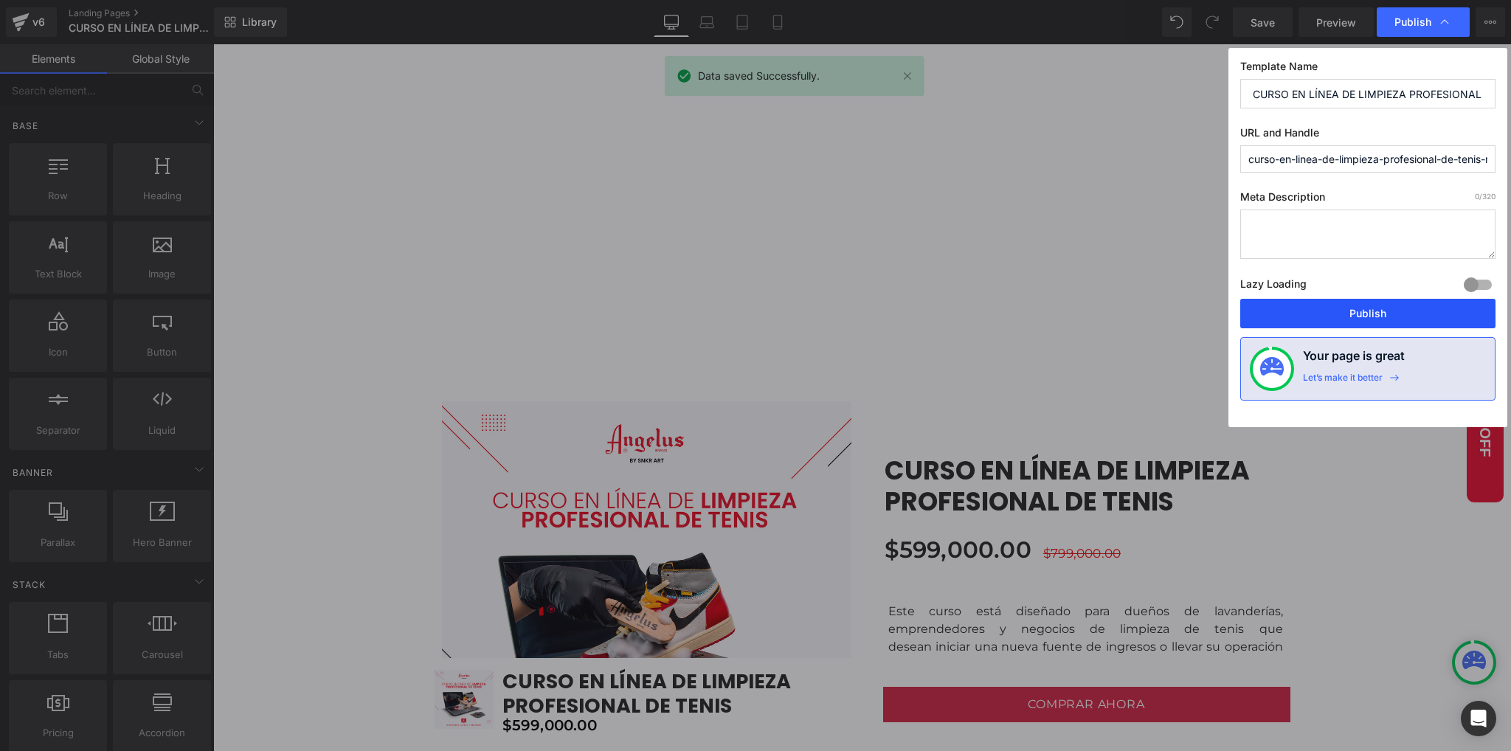
click at [1332, 314] on button "Publish" at bounding box center [1367, 314] width 255 height 30
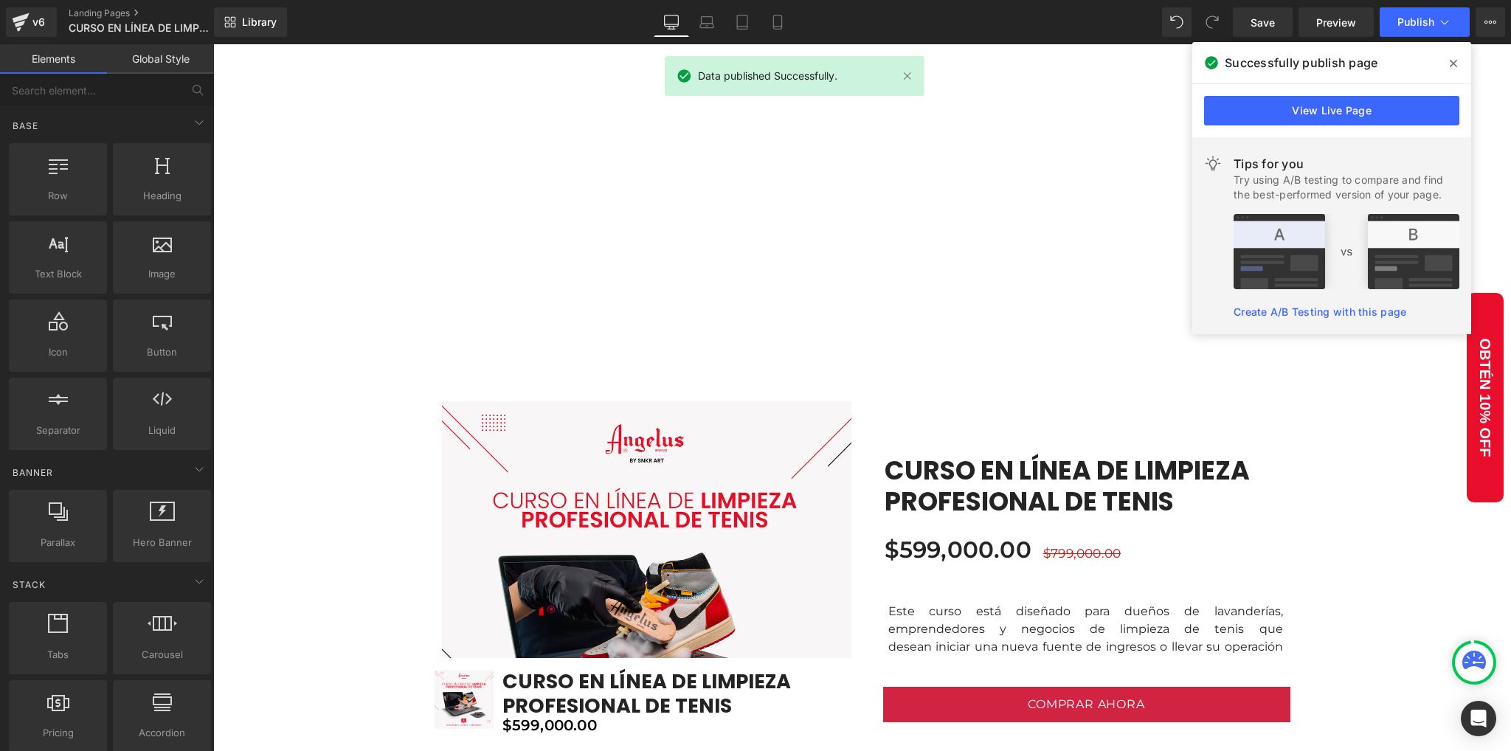
click at [1452, 57] on span at bounding box center [1454, 64] width 24 height 24
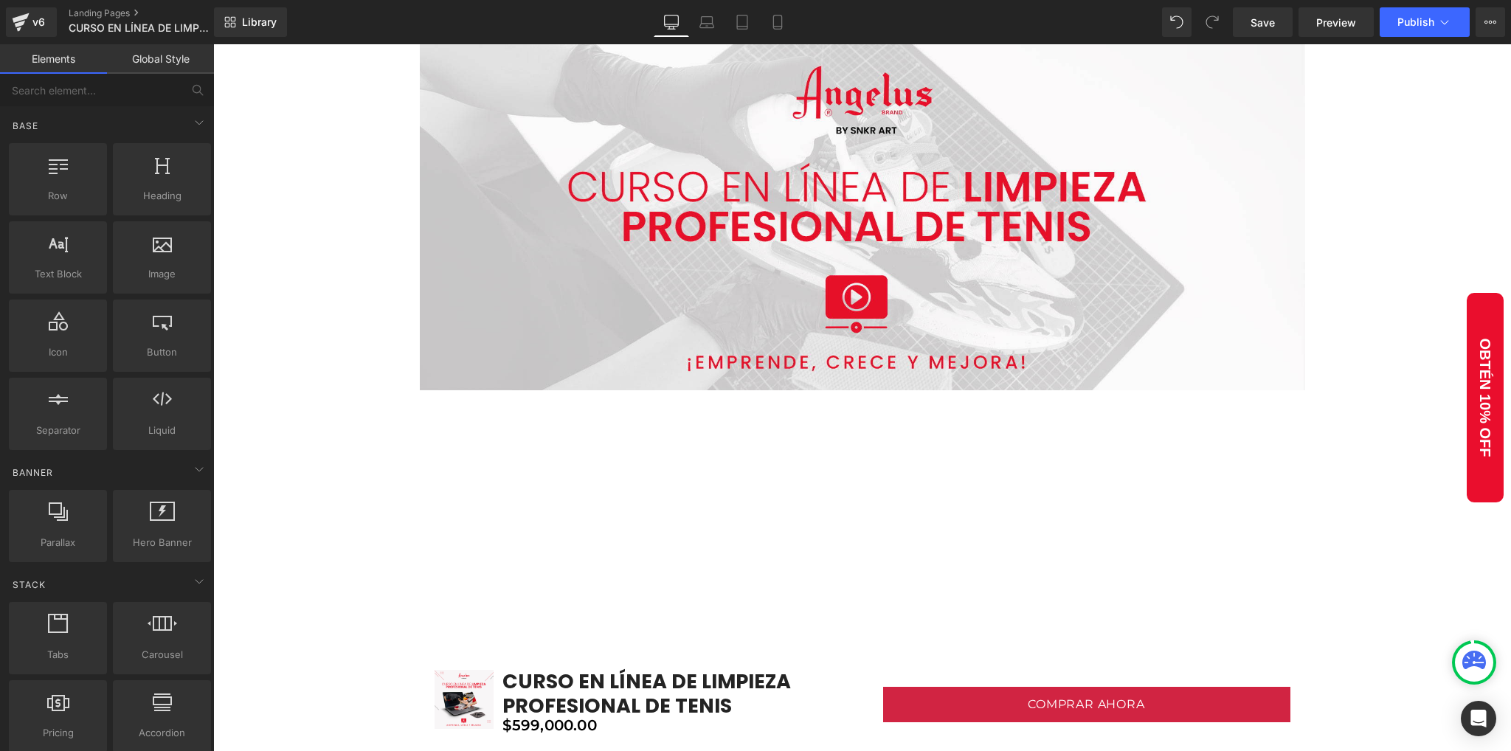
drag, startPoint x: 342, startPoint y: 229, endPoint x: 335, endPoint y: 224, distance: 8.9
drag, startPoint x: 335, startPoint y: 224, endPoint x: 304, endPoint y: 236, distance: 33.4
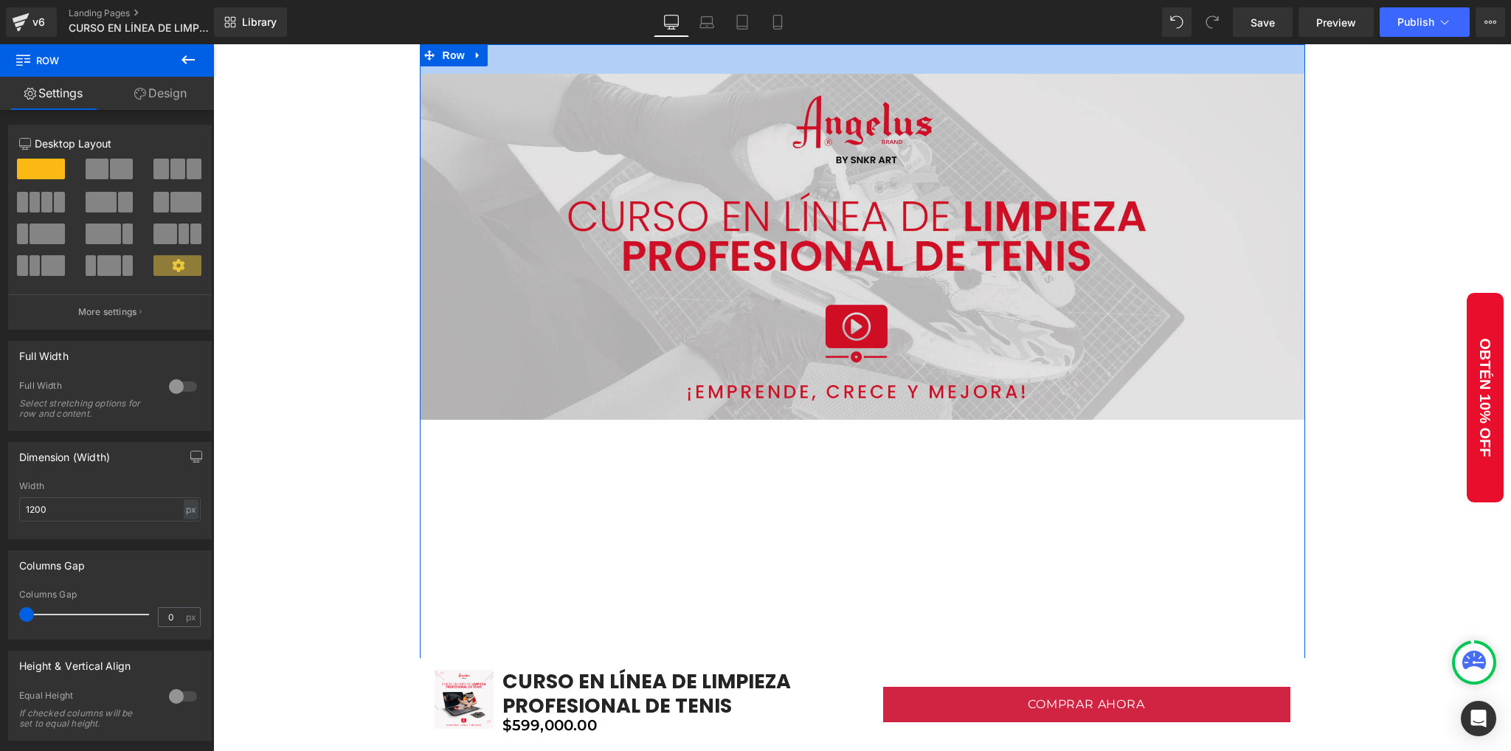
drag, startPoint x: 578, startPoint y: 45, endPoint x: 570, endPoint y: 75, distance: 30.8
click at [570, 75] on div "Image Vimeo Row Row 40px" at bounding box center [862, 504] width 885 height 921
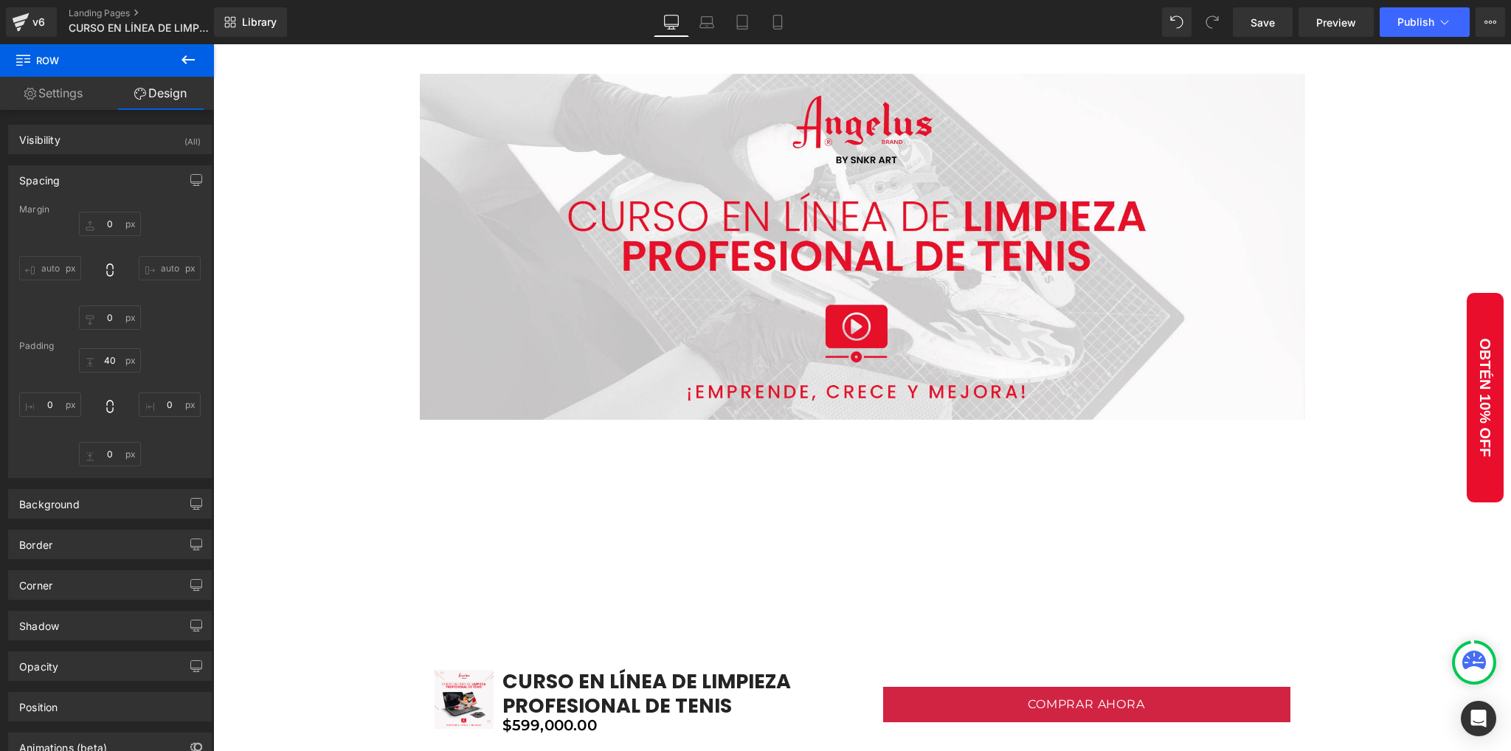
click at [1231, 25] on div "Save Preview Publish Scheduled View Live Page View with current Template Save T…" at bounding box center [1369, 22] width 284 height 30
click at [1250, 30] on link "Save" at bounding box center [1263, 22] width 60 height 30
click at [1400, 24] on span "Publish" at bounding box center [1415, 22] width 37 height 12
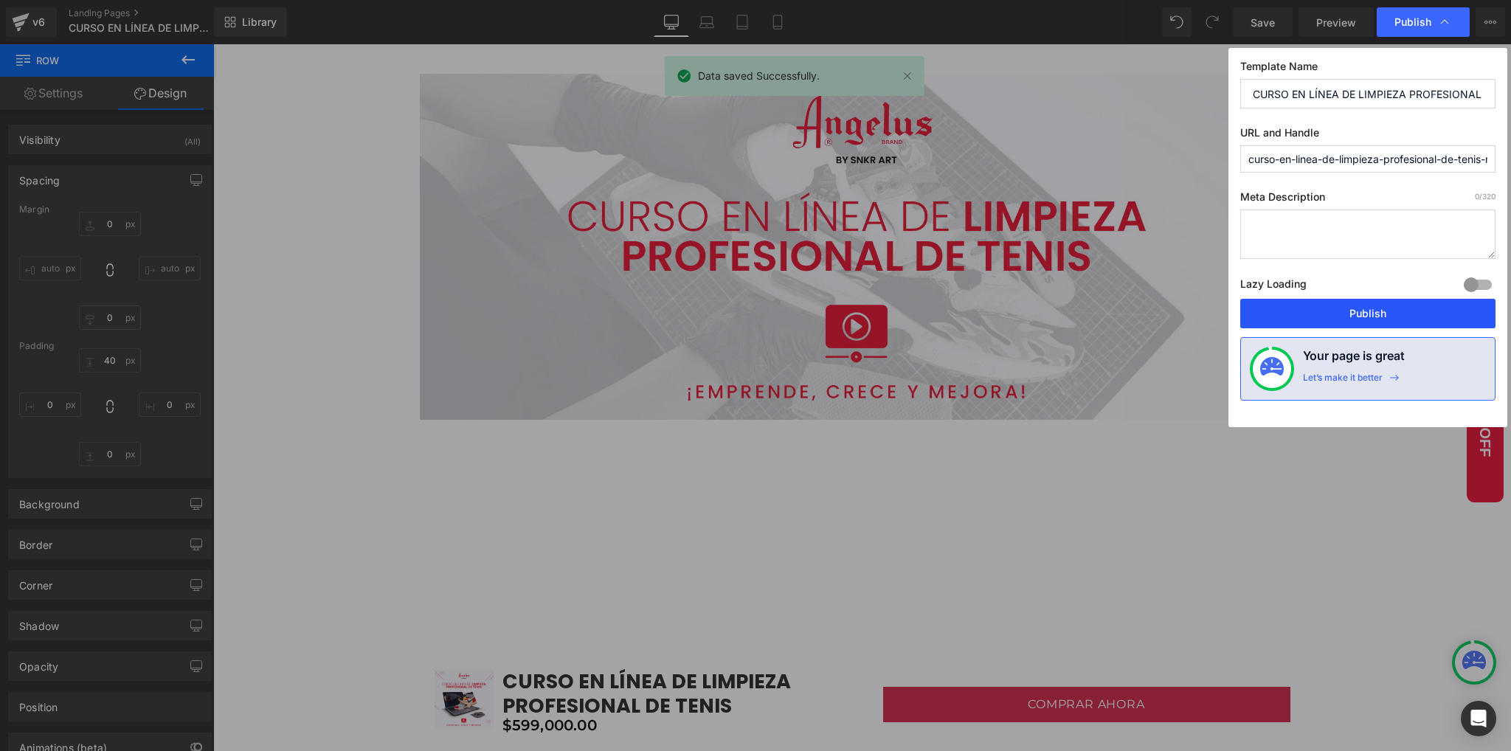
click at [1380, 319] on button "Publish" at bounding box center [1367, 314] width 255 height 30
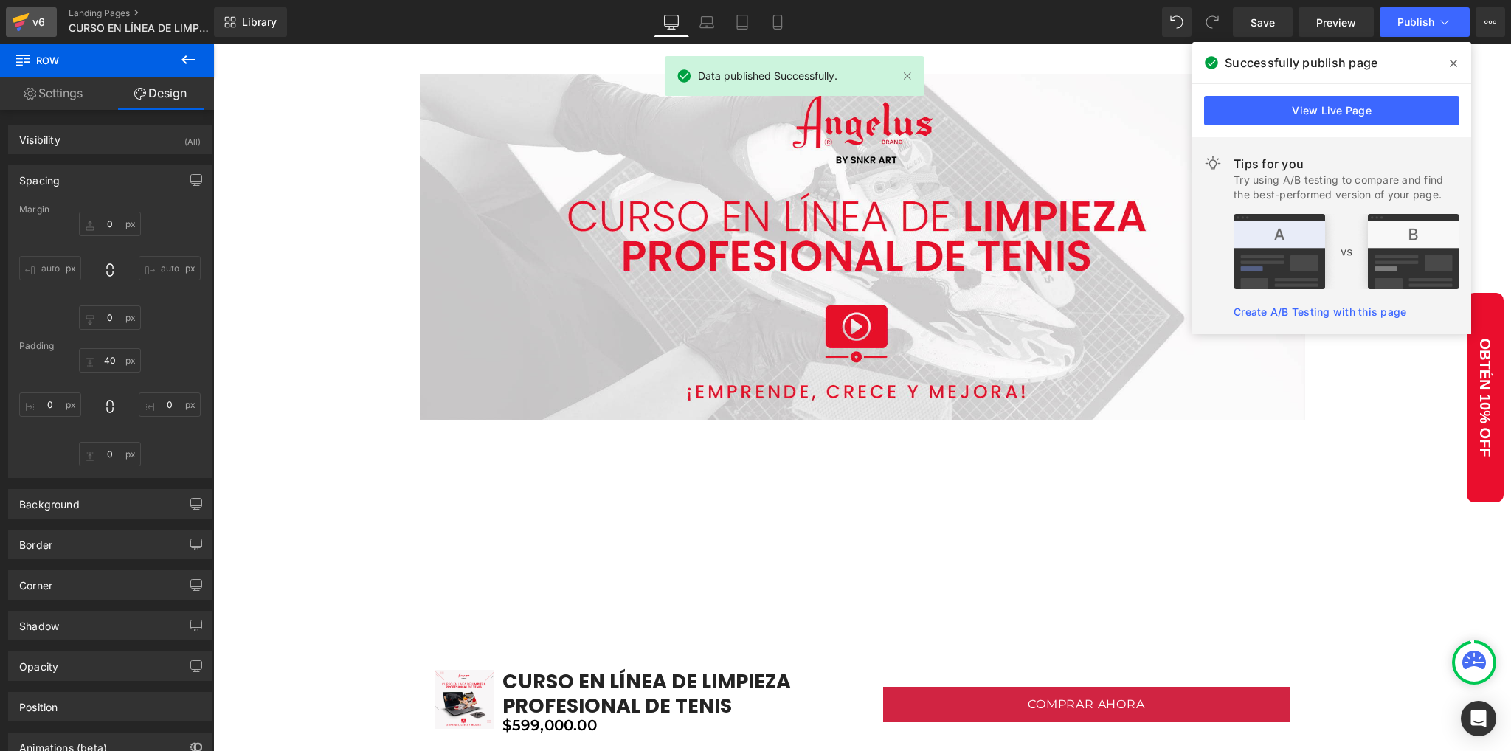
click at [27, 20] on icon at bounding box center [21, 22] width 18 height 37
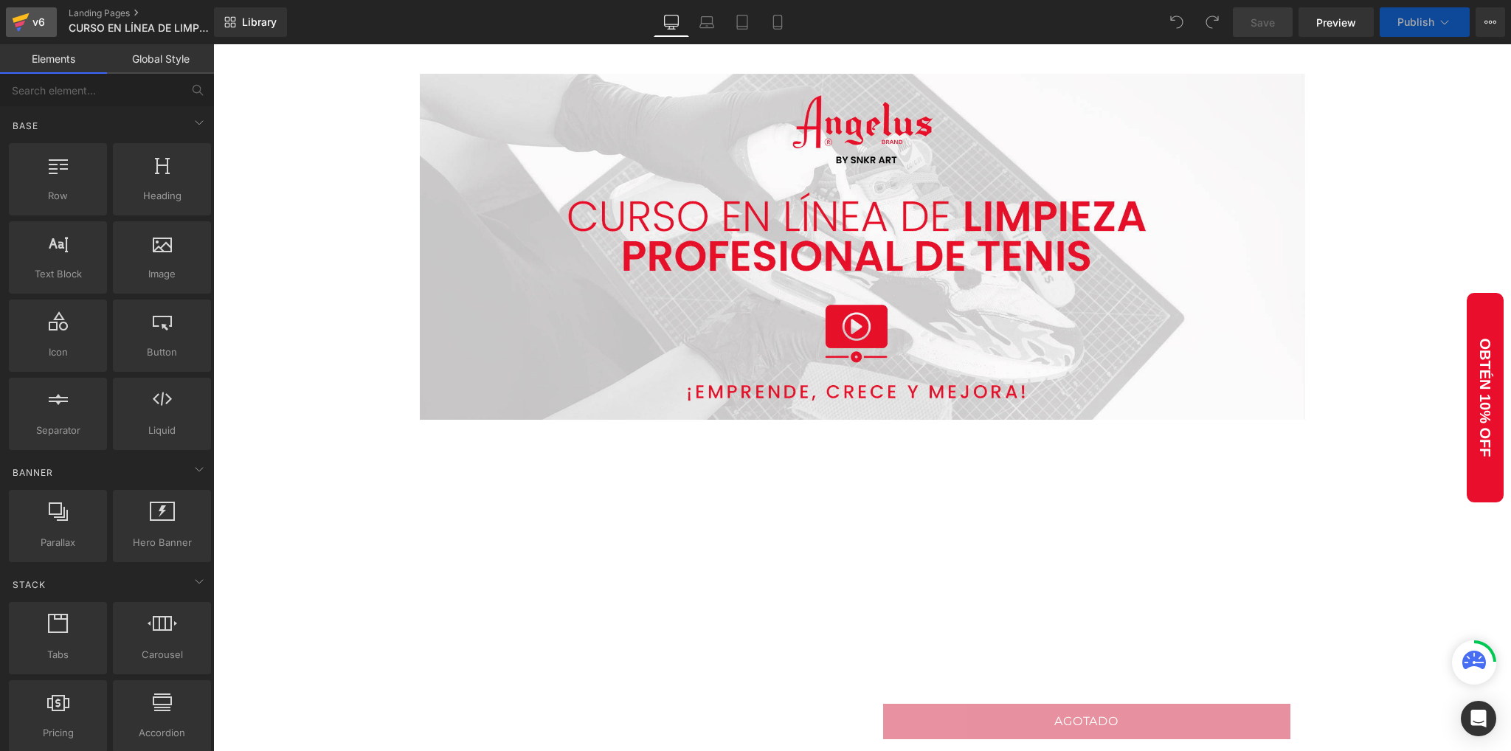
click at [27, 21] on icon at bounding box center [21, 22] width 18 height 37
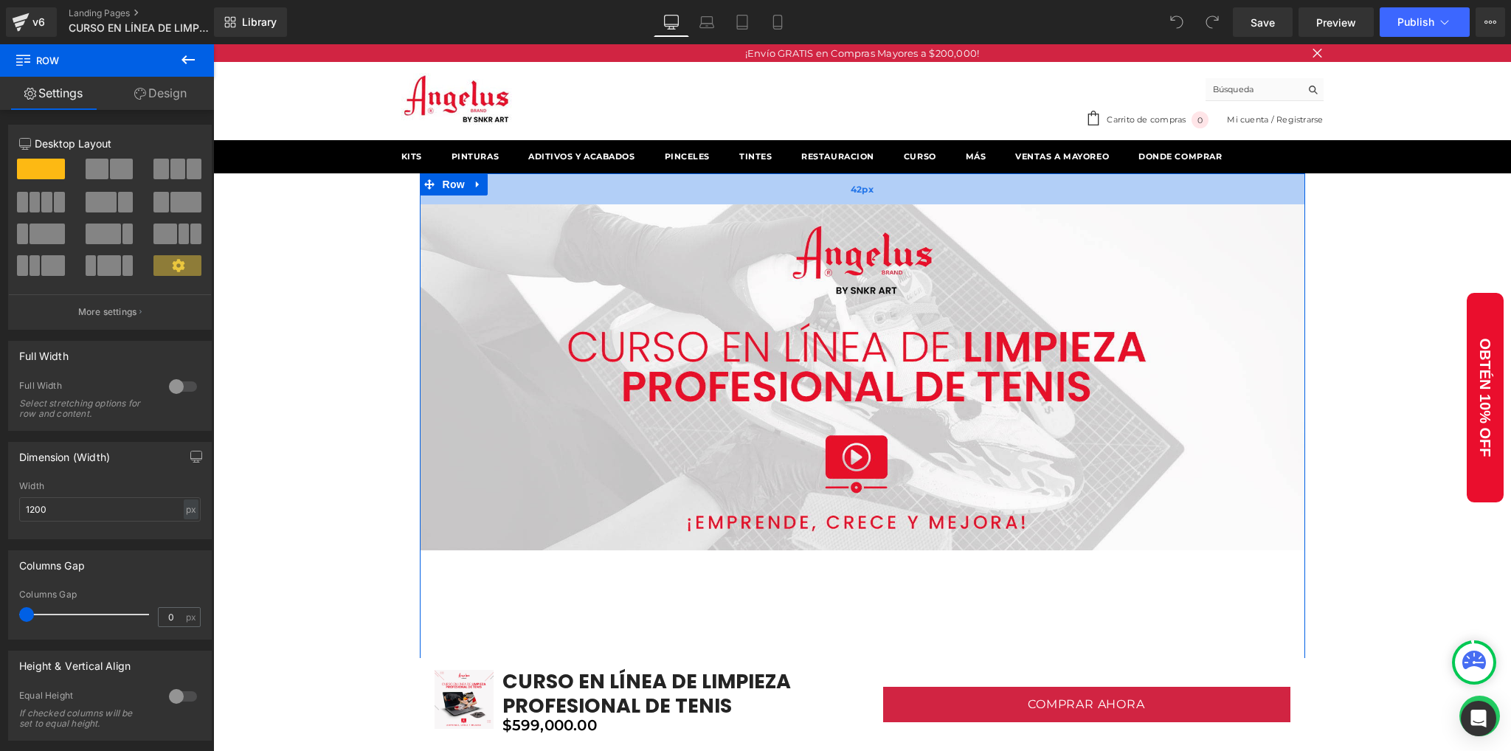
drag, startPoint x: 637, startPoint y: 173, endPoint x: 626, endPoint y: 204, distance: 33.2
click at [626, 204] on div "Image Vimeo Row Row 42px" at bounding box center [862, 634] width 885 height 923
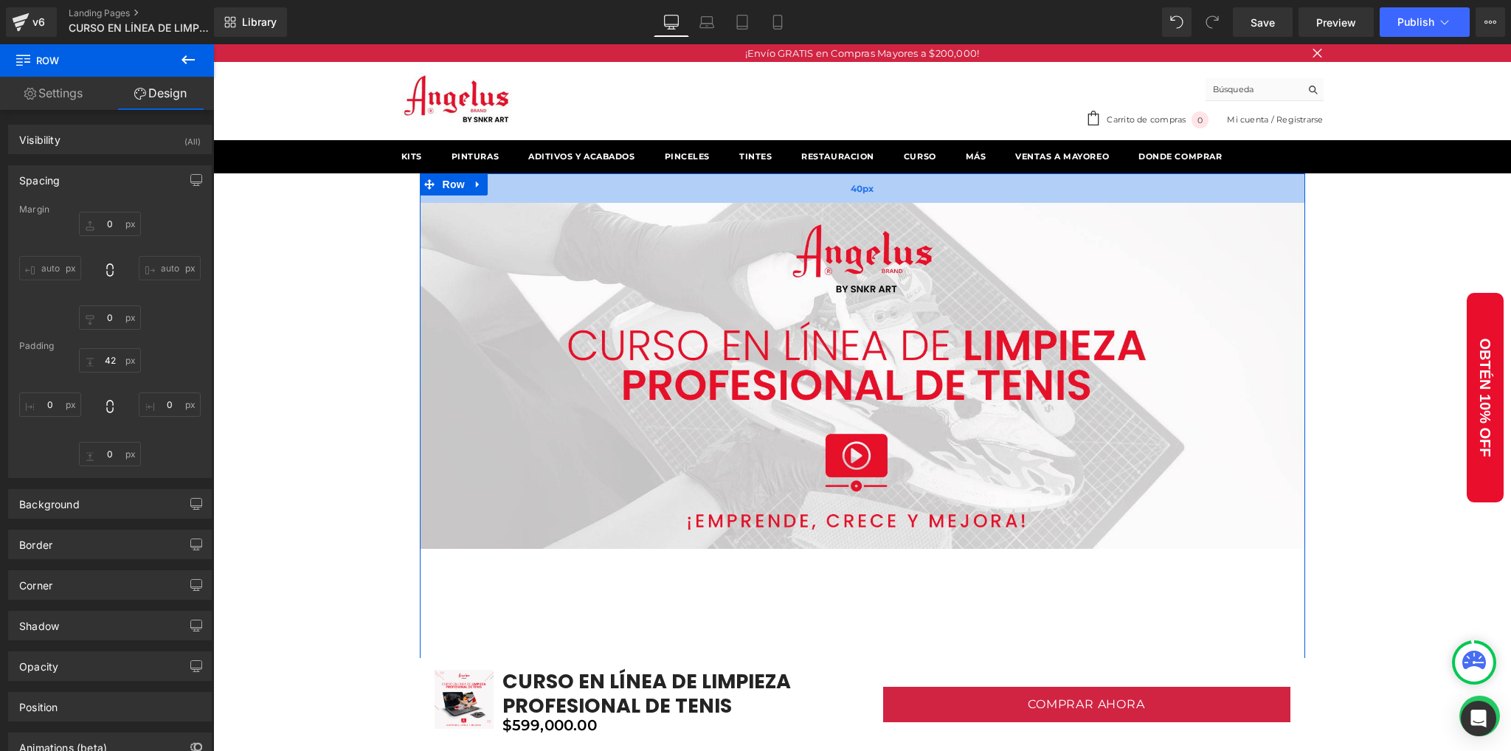
click at [694, 196] on div "40px" at bounding box center [862, 188] width 885 height 30
click at [688, 197] on div "40px" at bounding box center [862, 188] width 885 height 30
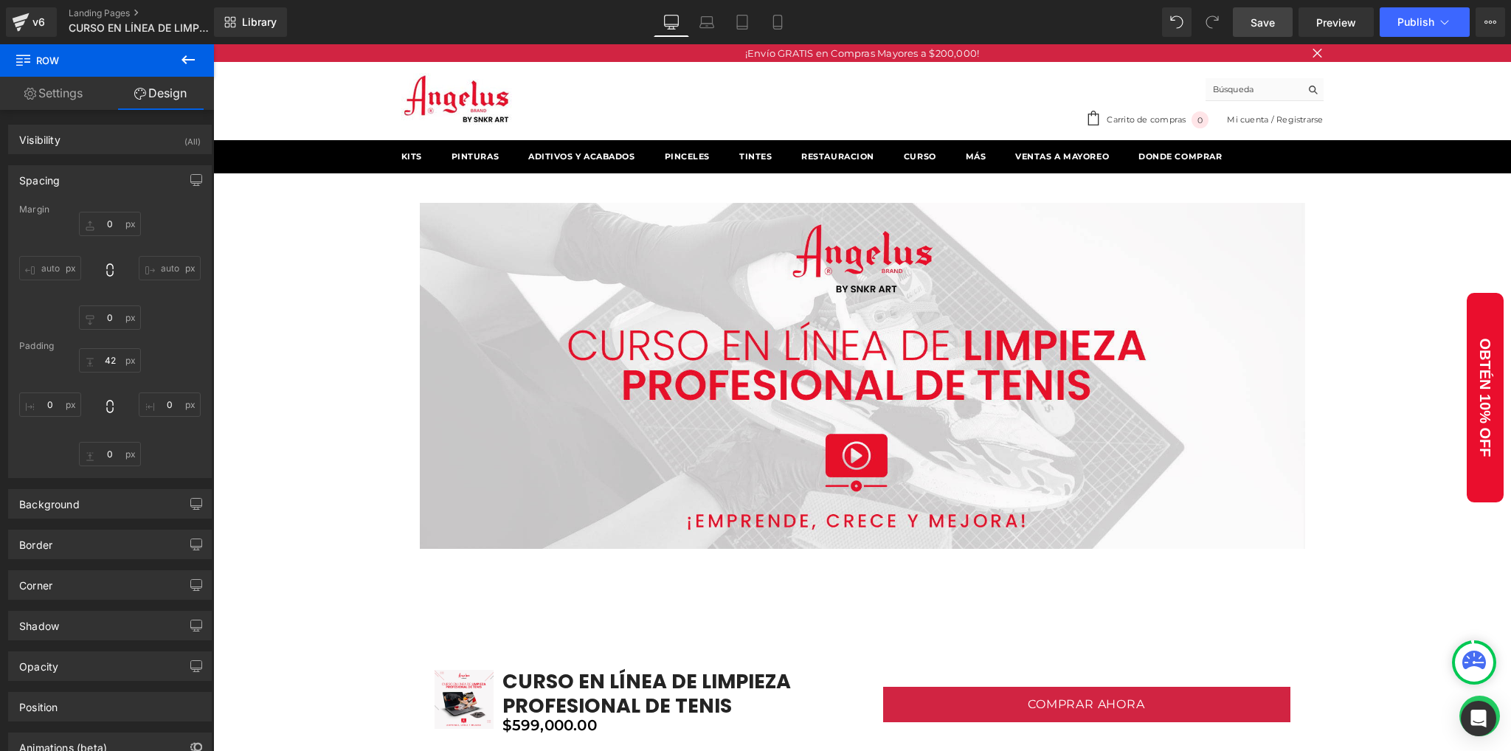
click at [1276, 19] on link "Save" at bounding box center [1263, 22] width 60 height 30
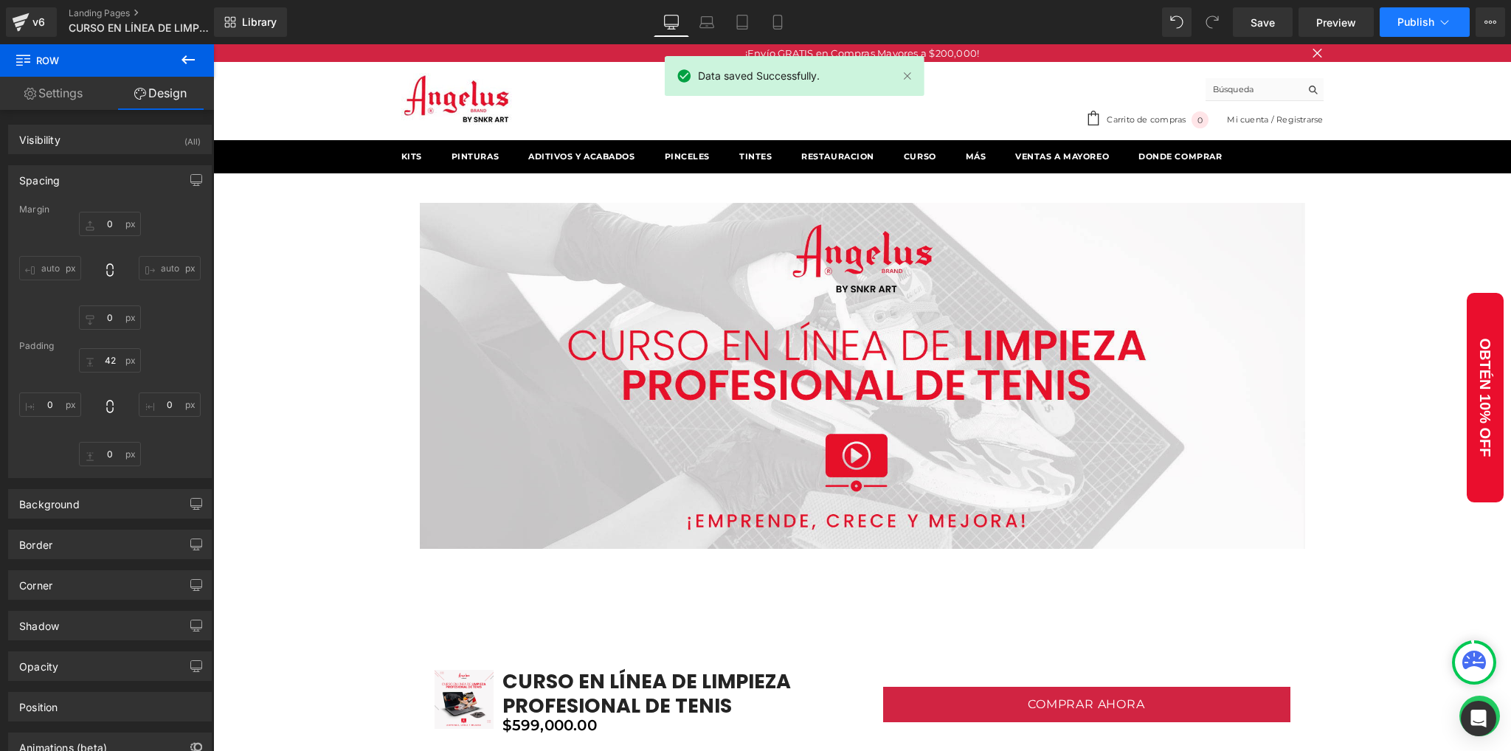
click at [1425, 18] on span "Publish" at bounding box center [1415, 22] width 37 height 12
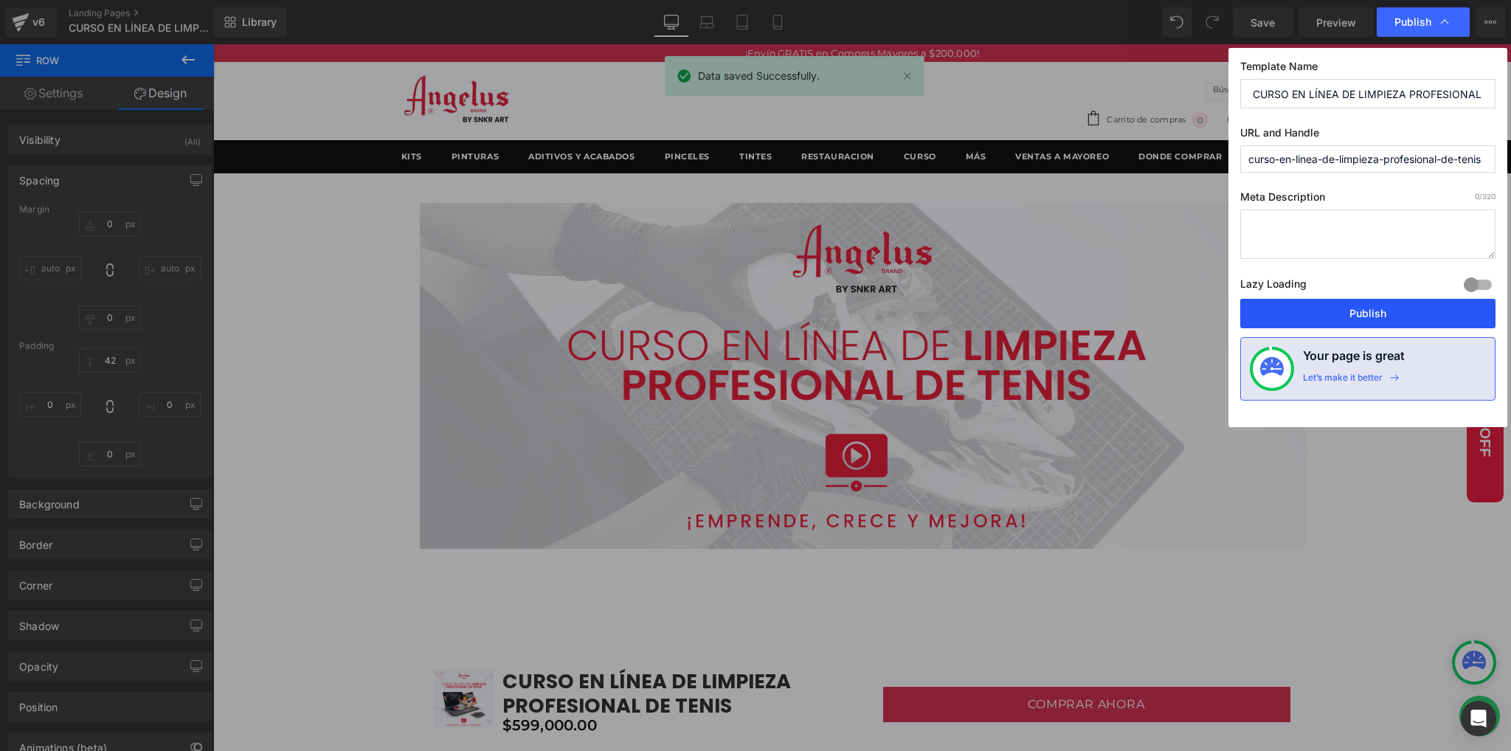
click at [1349, 307] on button "Publish" at bounding box center [1367, 314] width 255 height 30
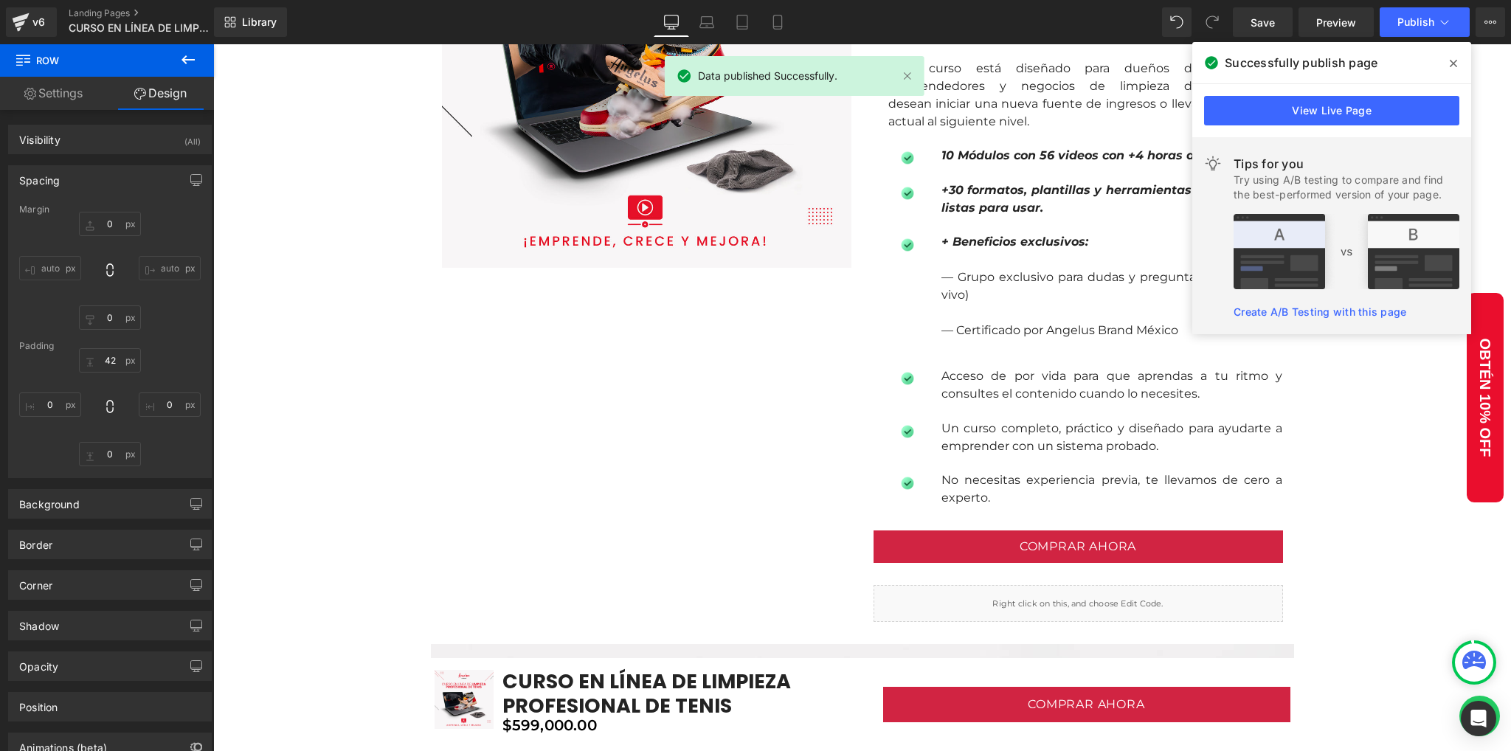
scroll to position [1180, 0]
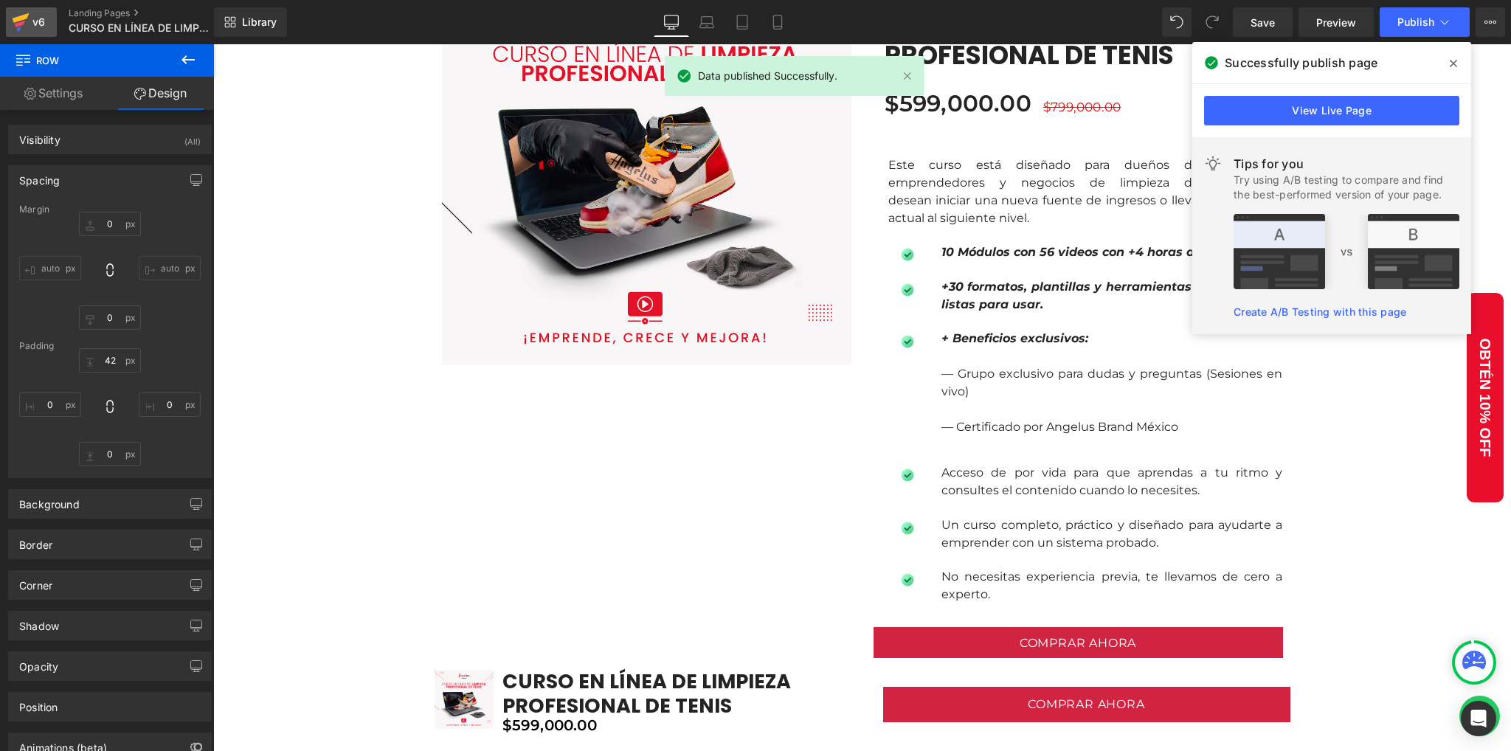
click at [21, 25] on icon at bounding box center [21, 22] width 18 height 37
